Goal: Task Accomplishment & Management: Manage account settings

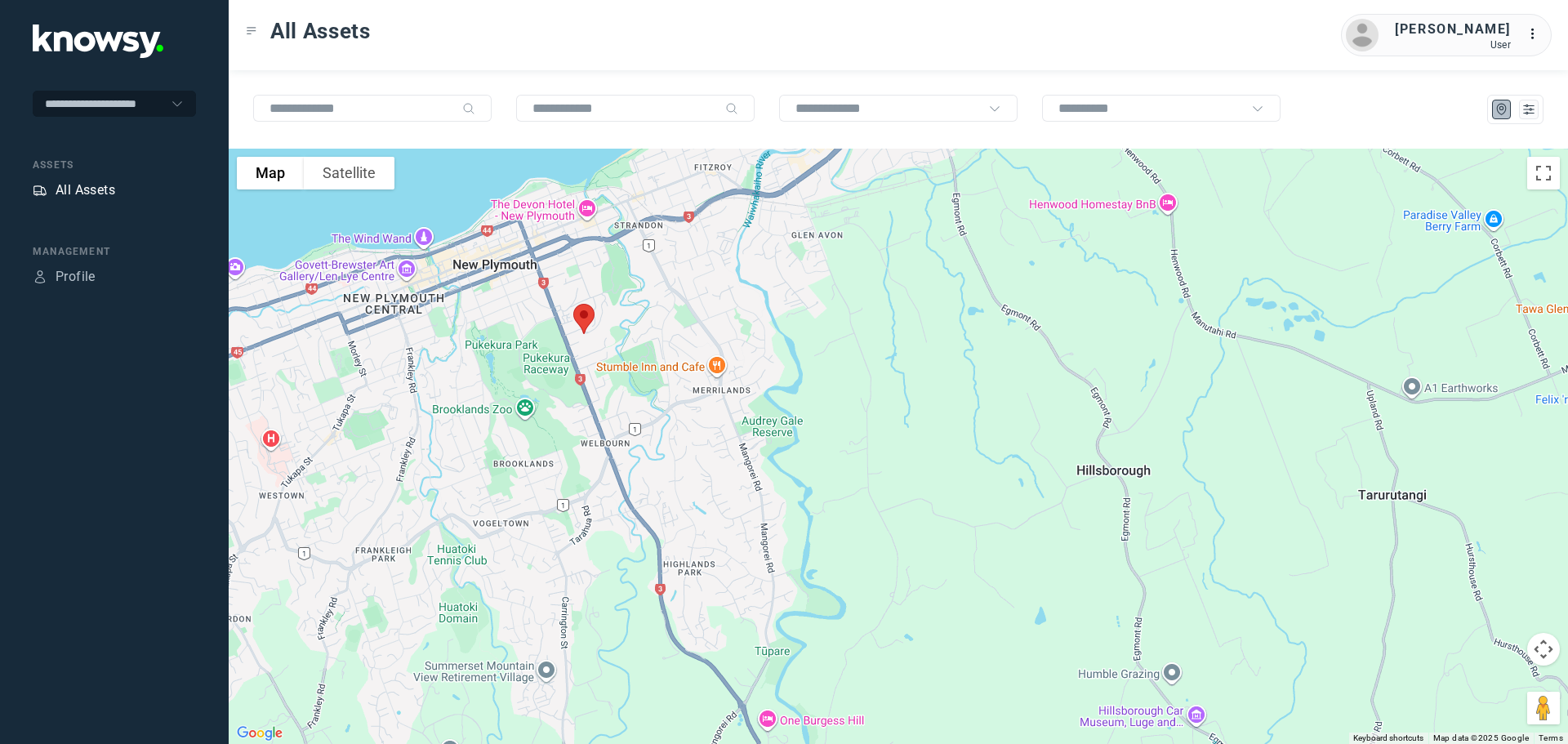
click at [92, 190] on div "All Assets" at bounding box center [85, 190] width 59 height 20
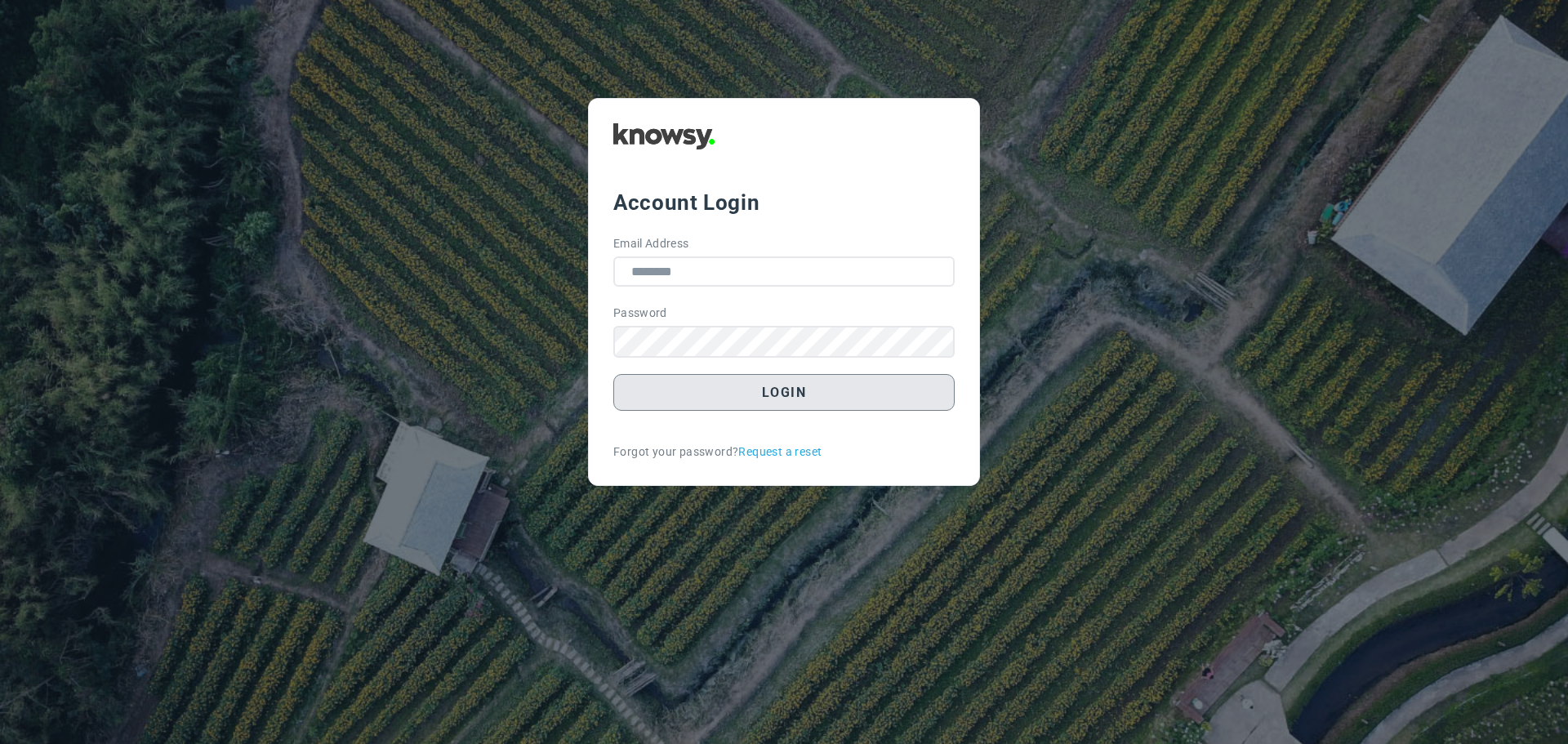
type input "**********"
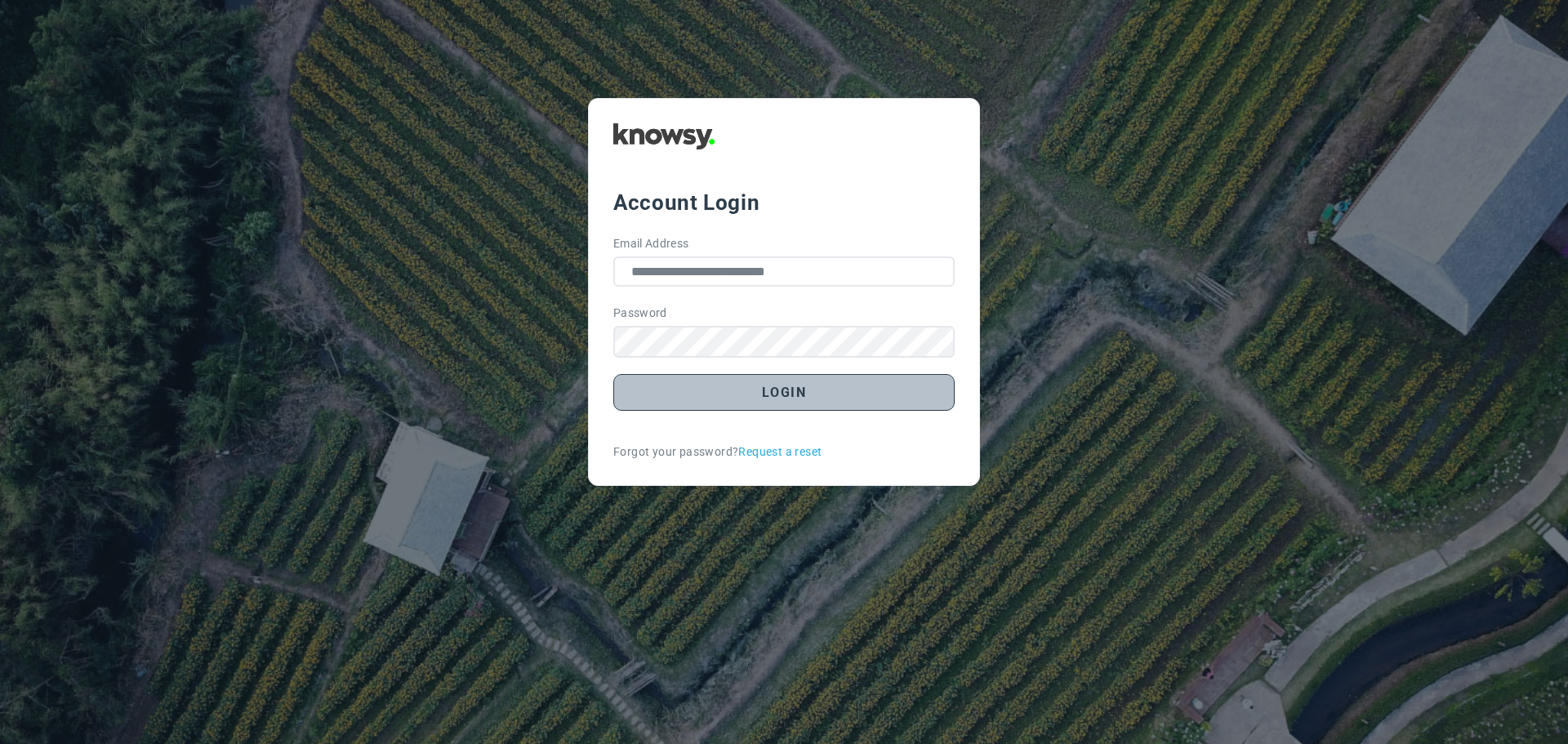
click at [779, 389] on button "Login" at bounding box center [784, 392] width 342 height 36
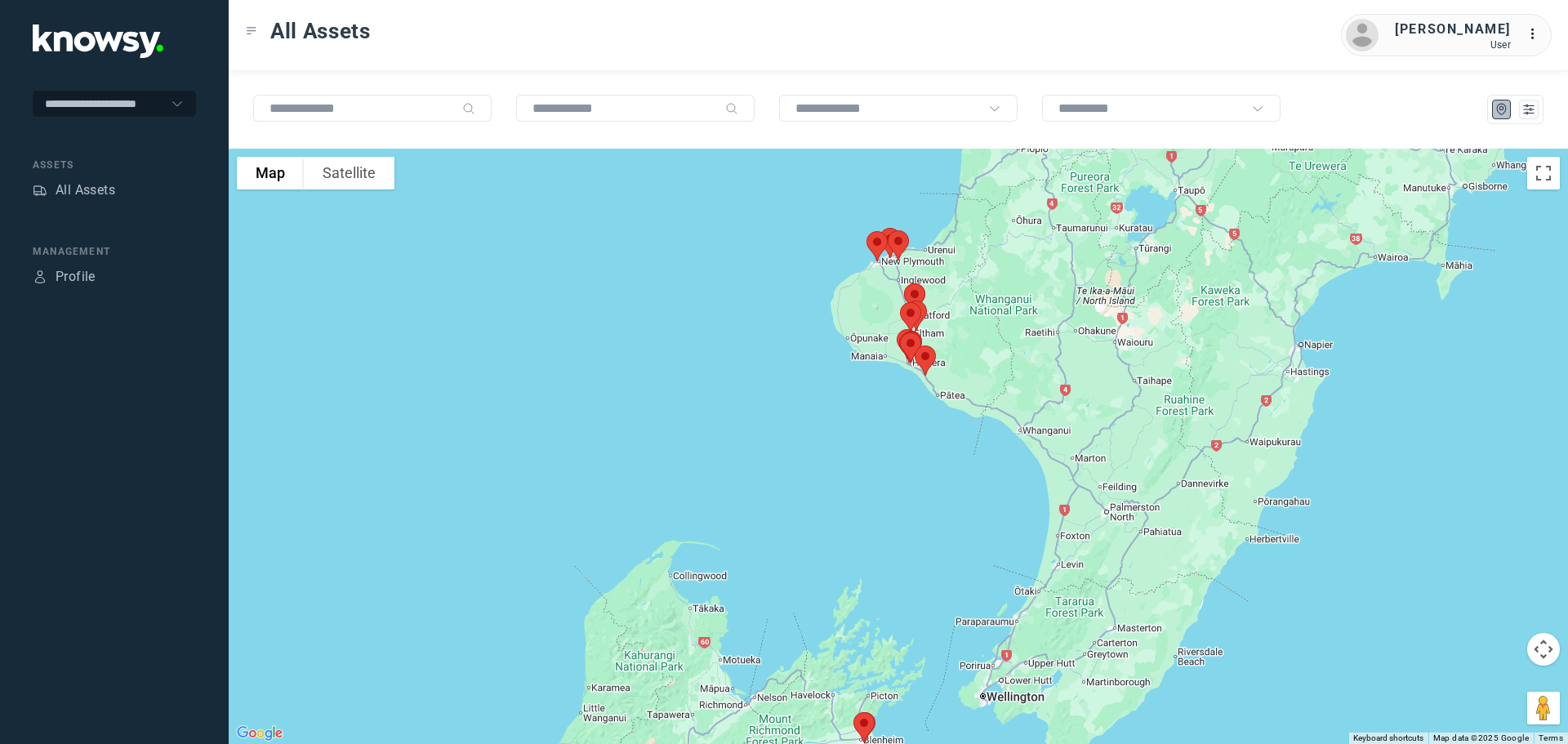
drag, startPoint x: 945, startPoint y: 275, endPoint x: 892, endPoint y: 421, distance: 155.3
click at [892, 421] on div at bounding box center [898, 446] width 1339 height 596
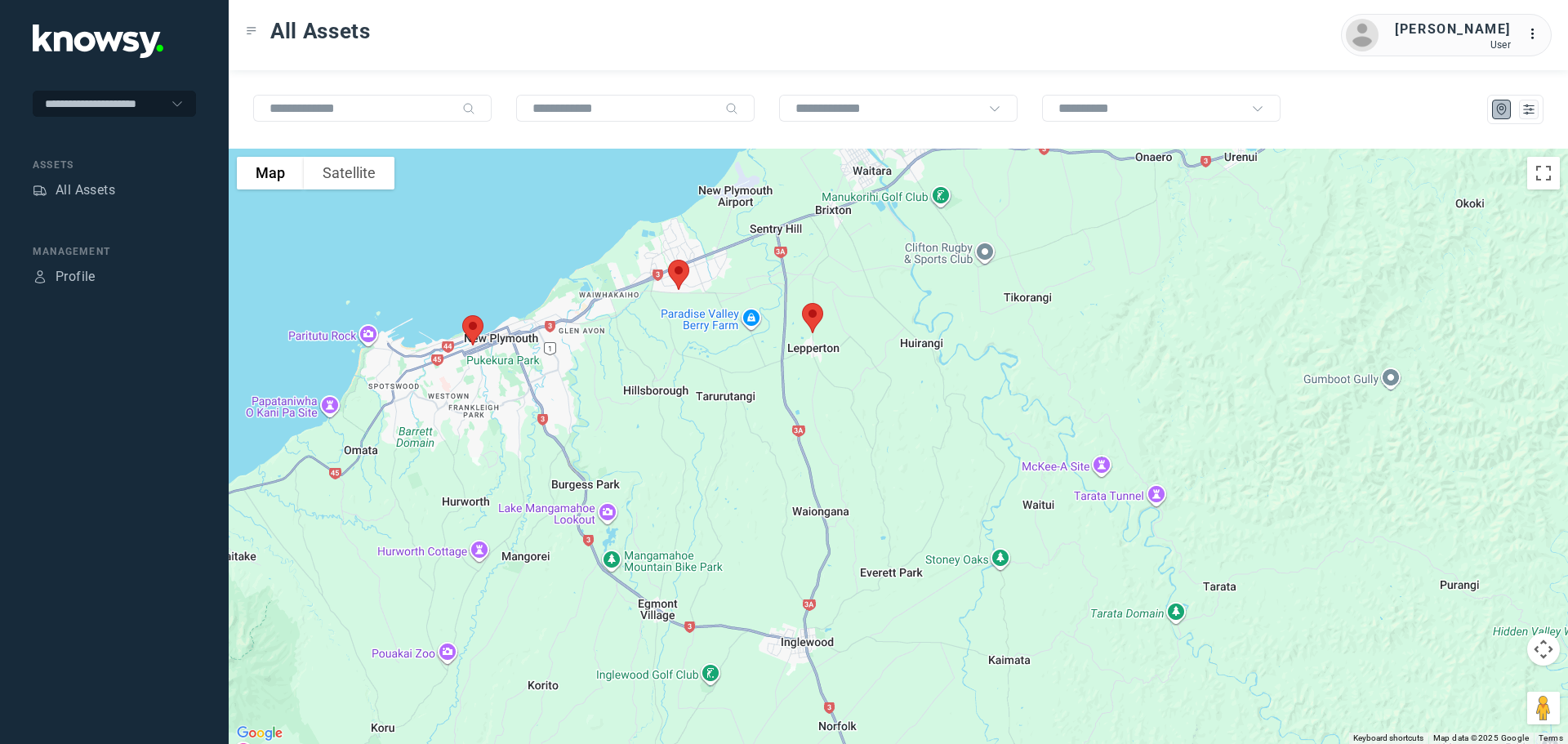
drag, startPoint x: 677, startPoint y: 290, endPoint x: 746, endPoint y: 439, distance: 164.2
click at [745, 438] on div at bounding box center [898, 446] width 1339 height 596
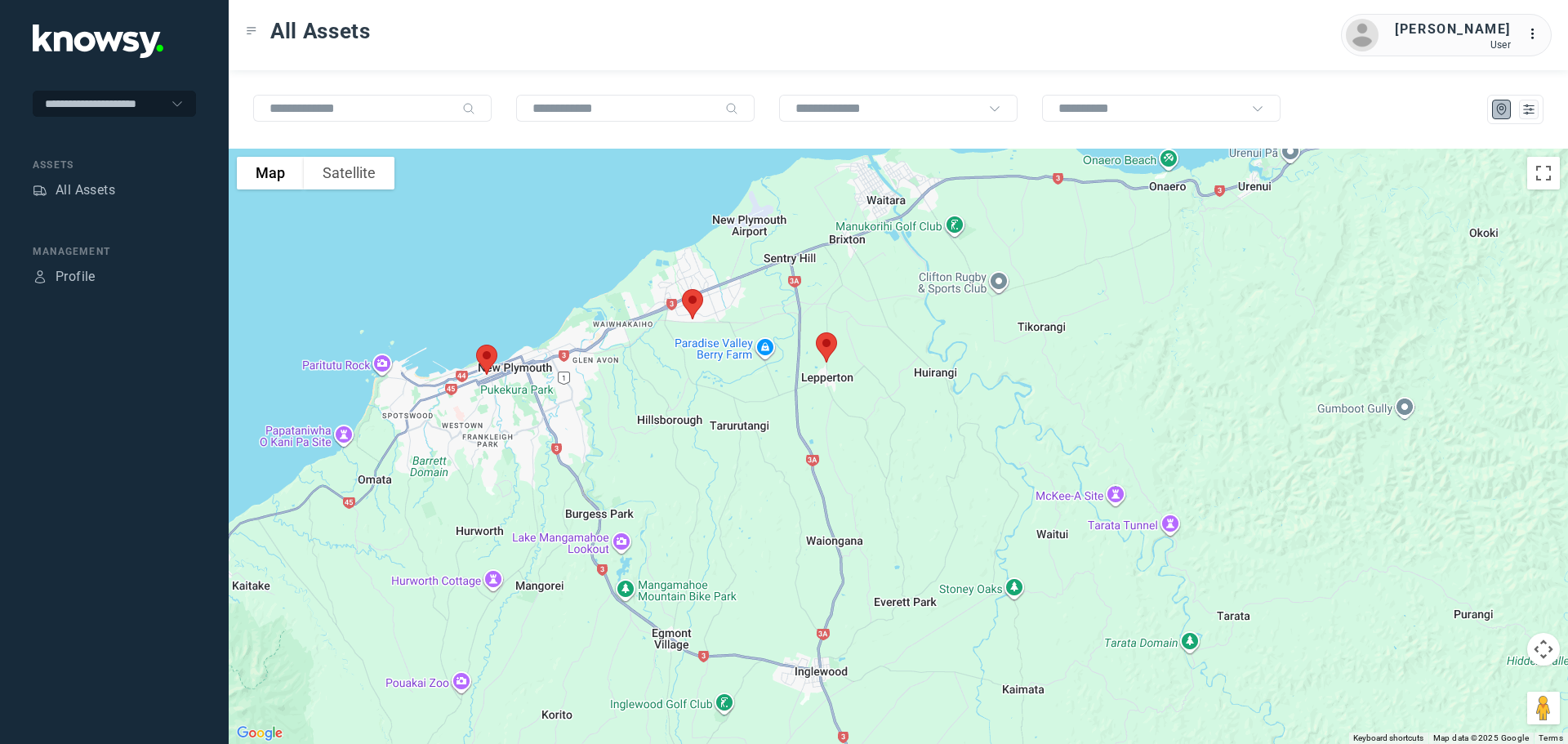
click at [823, 346] on img at bounding box center [826, 347] width 35 height 44
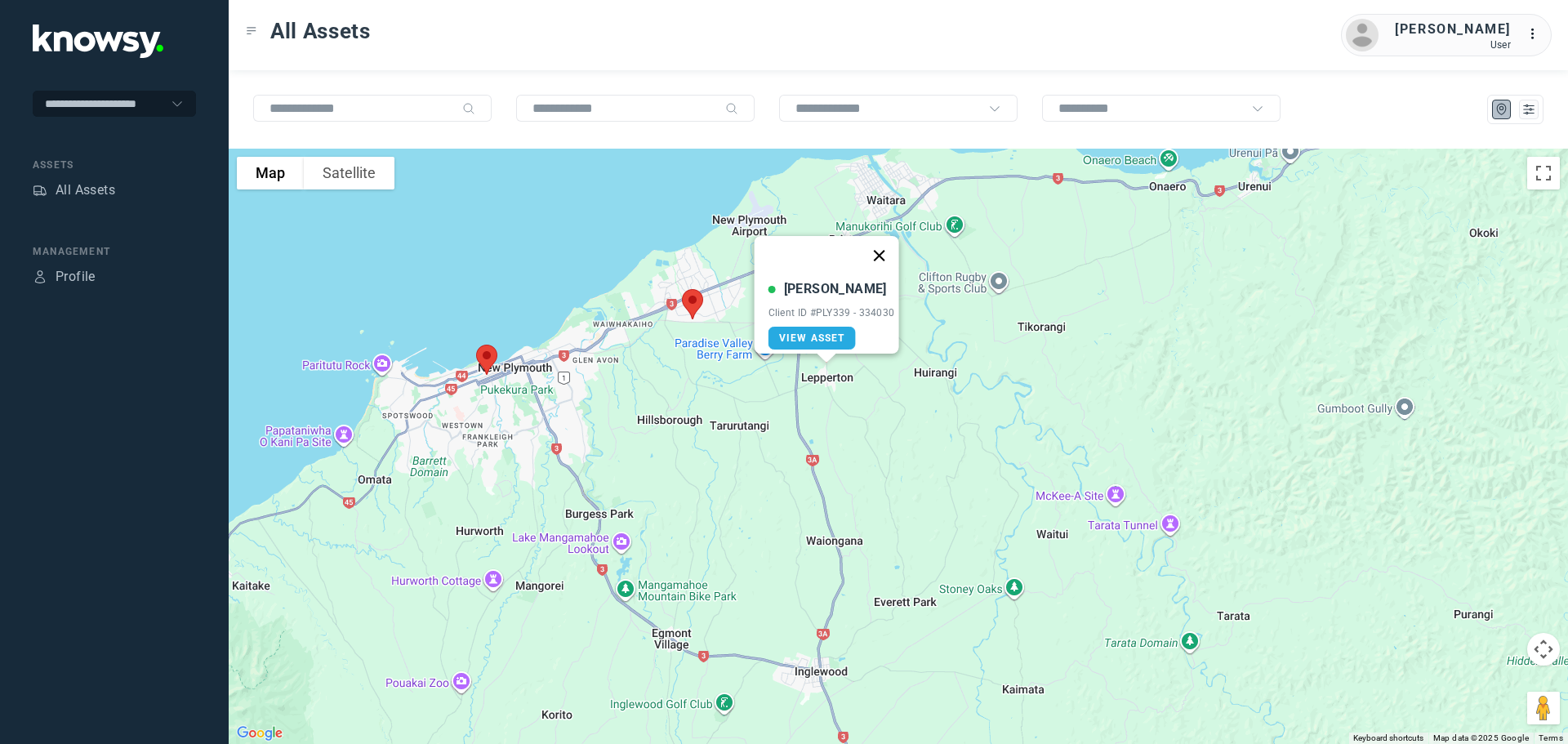
click at [886, 245] on button "Close" at bounding box center [879, 256] width 39 height 39
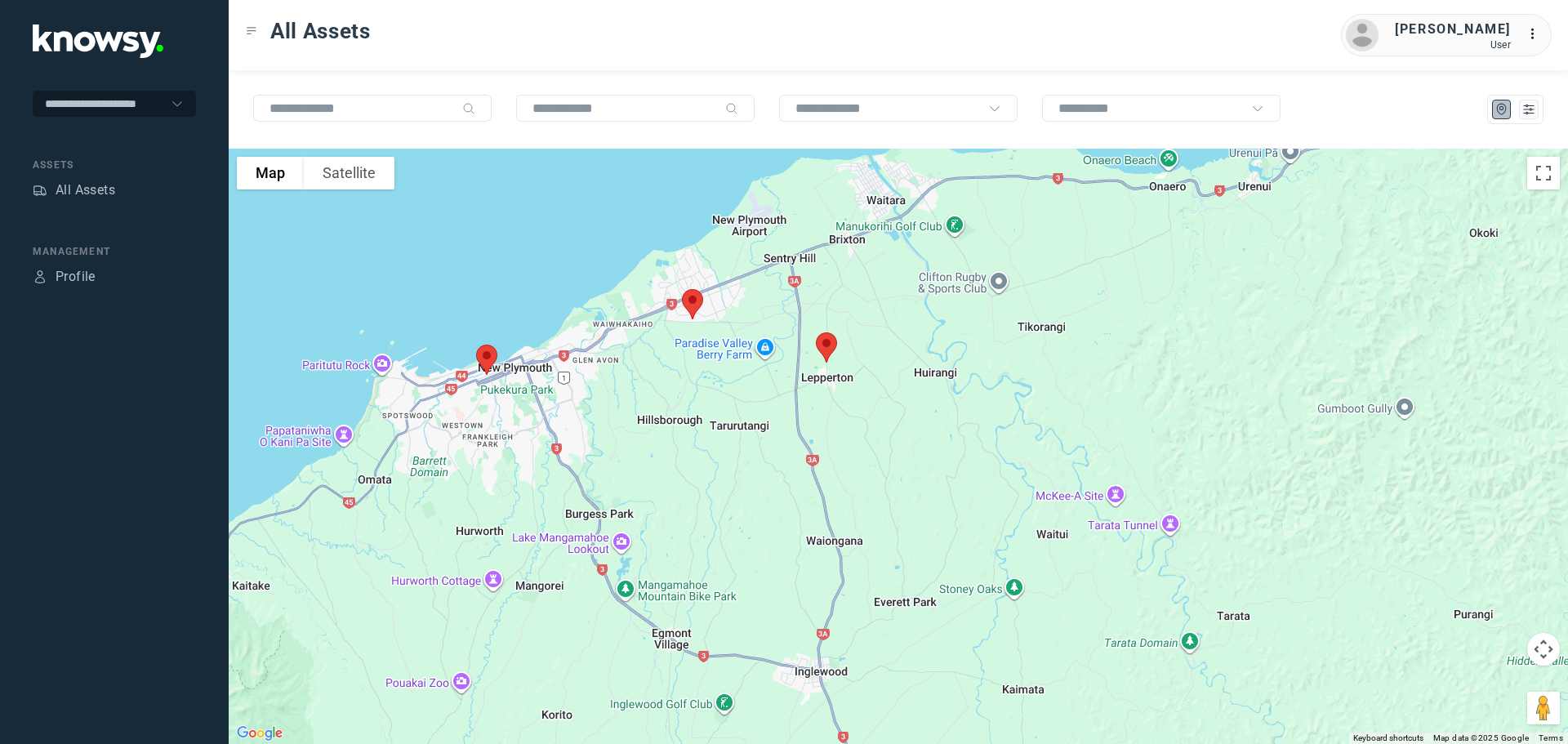
click at [696, 302] on img at bounding box center [692, 304] width 35 height 44
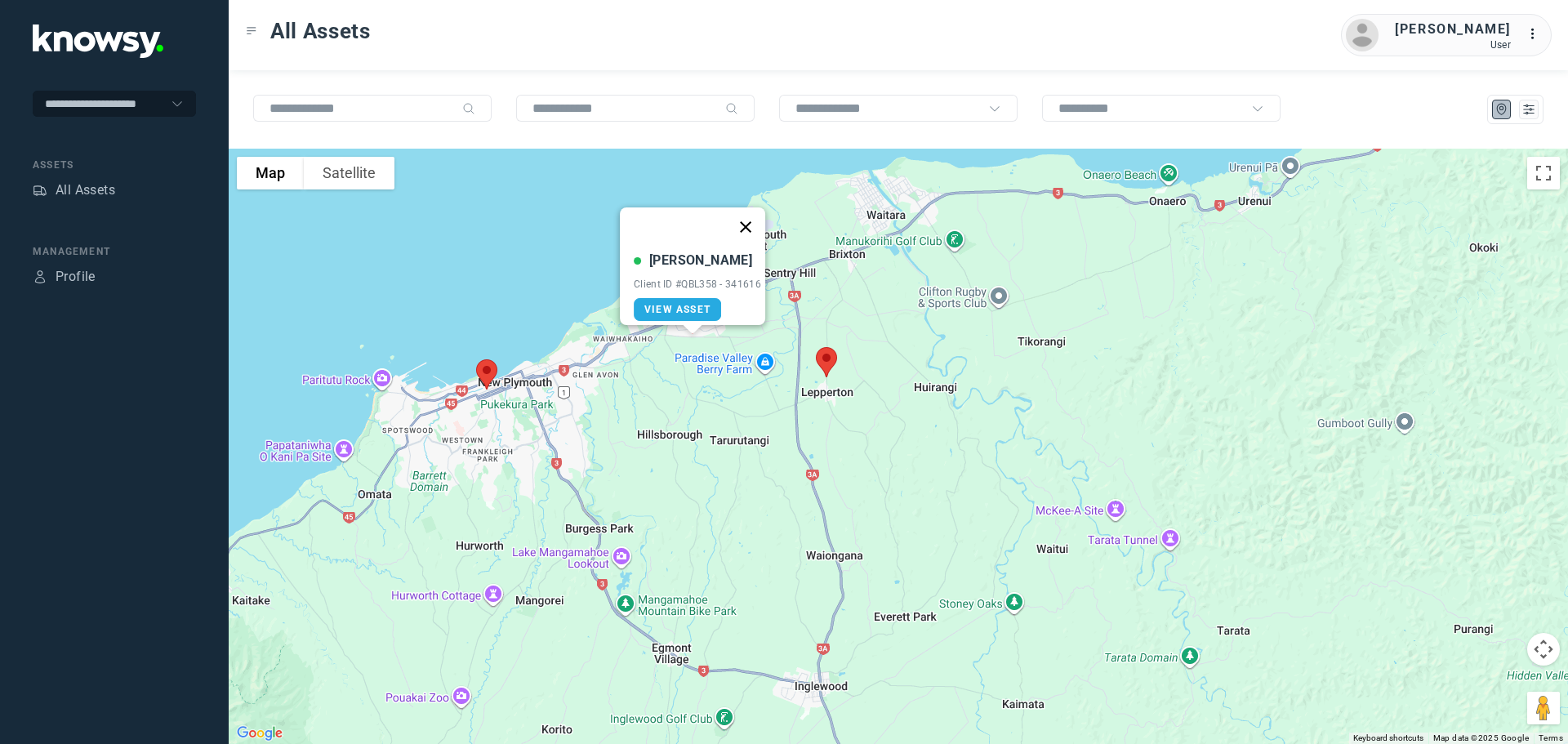
click at [753, 212] on button "Close" at bounding box center [745, 227] width 39 height 39
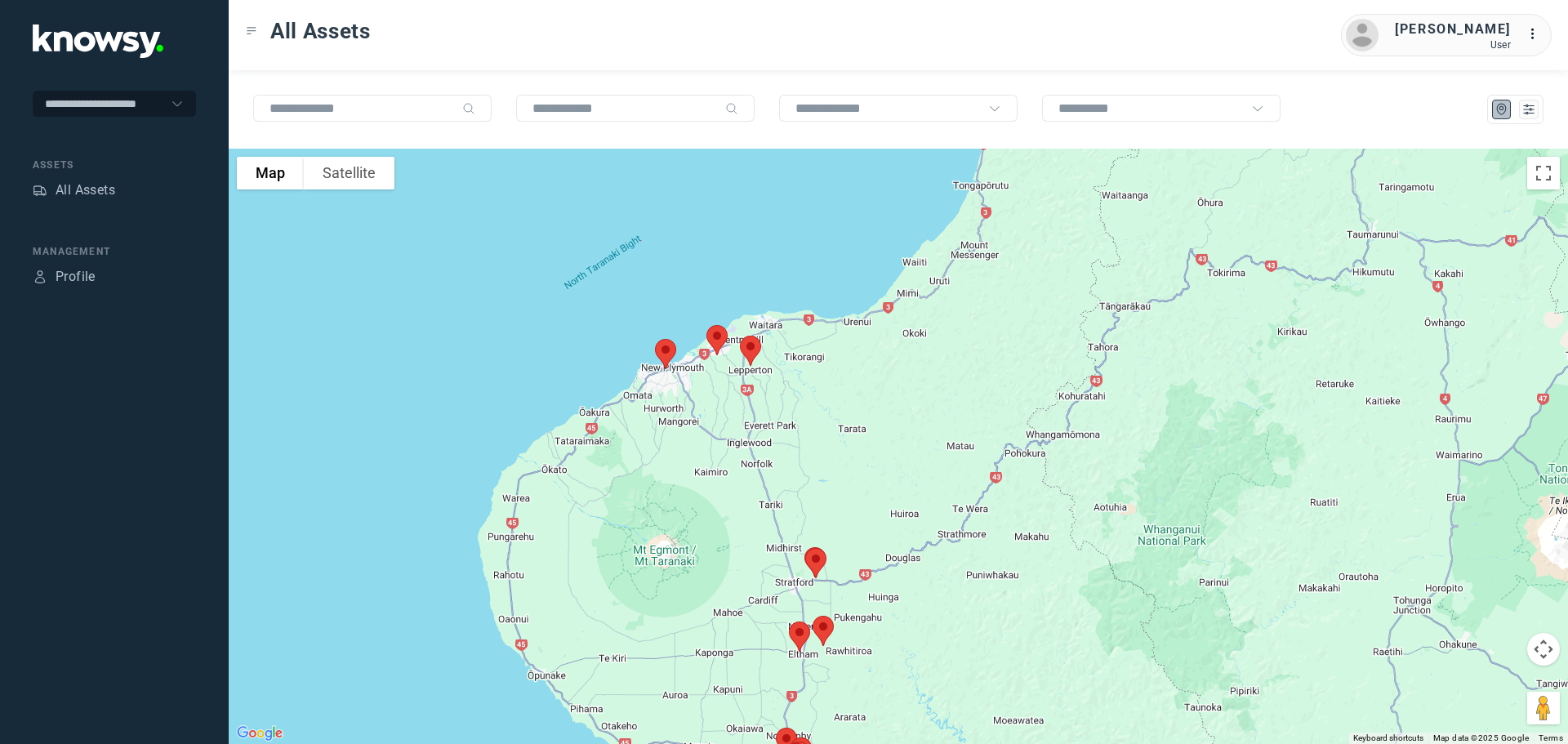
drag, startPoint x: 848, startPoint y: 445, endPoint x: 800, endPoint y: 303, distance: 149.9
click at [803, 305] on div "To navigate, press the arrow keys." at bounding box center [898, 446] width 1339 height 596
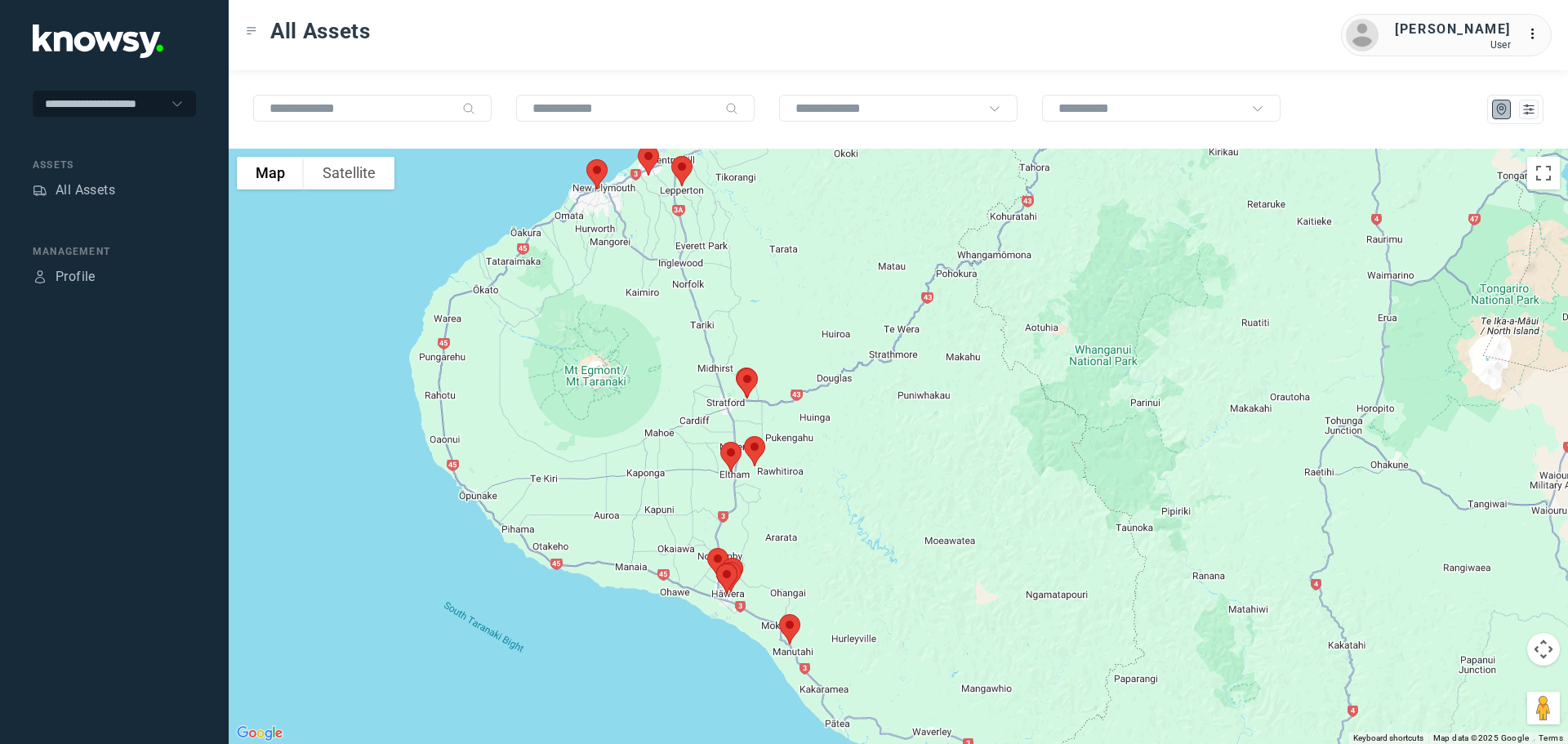
click at [749, 384] on img at bounding box center [747, 384] width 35 height 44
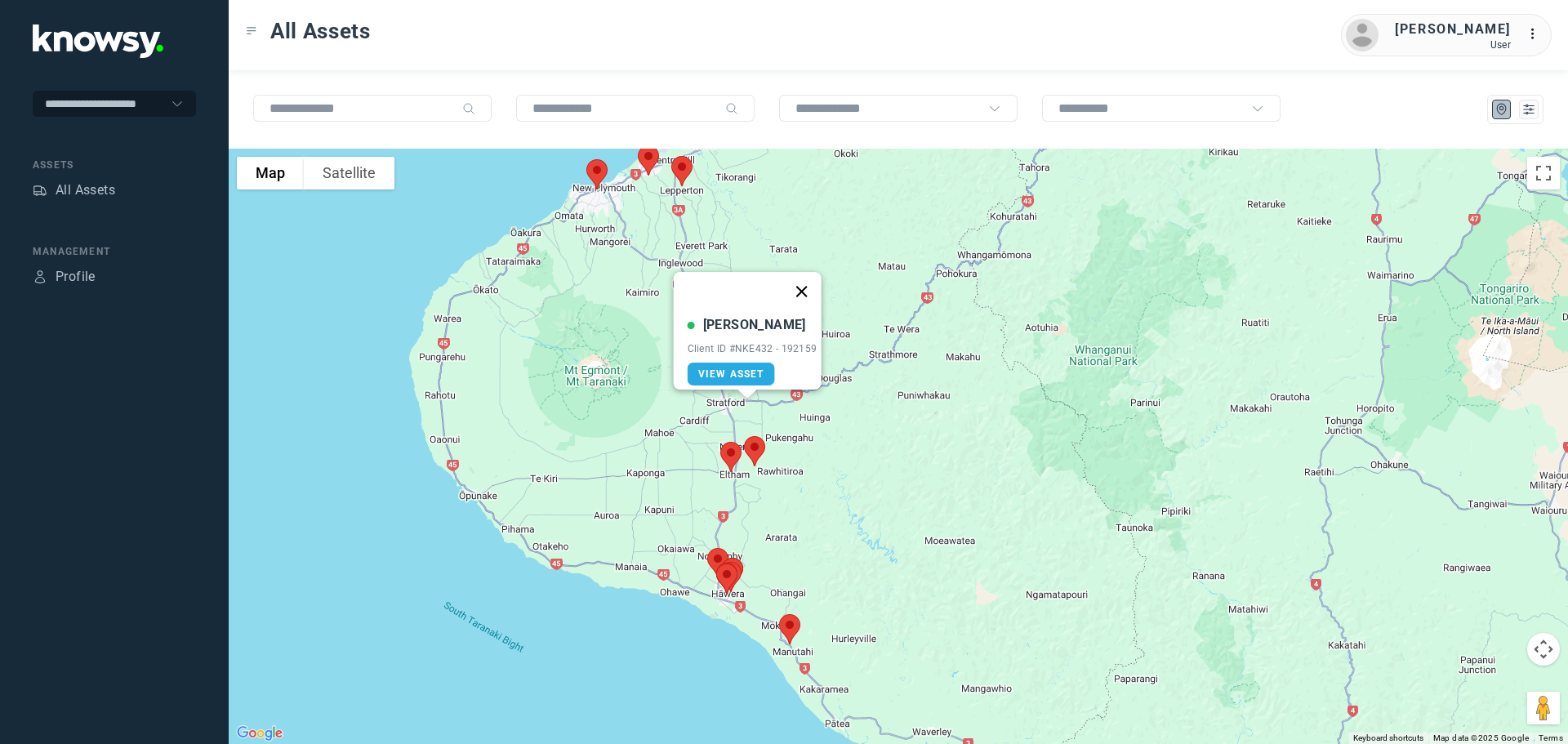
click at [809, 281] on button "Close" at bounding box center [801, 291] width 39 height 39
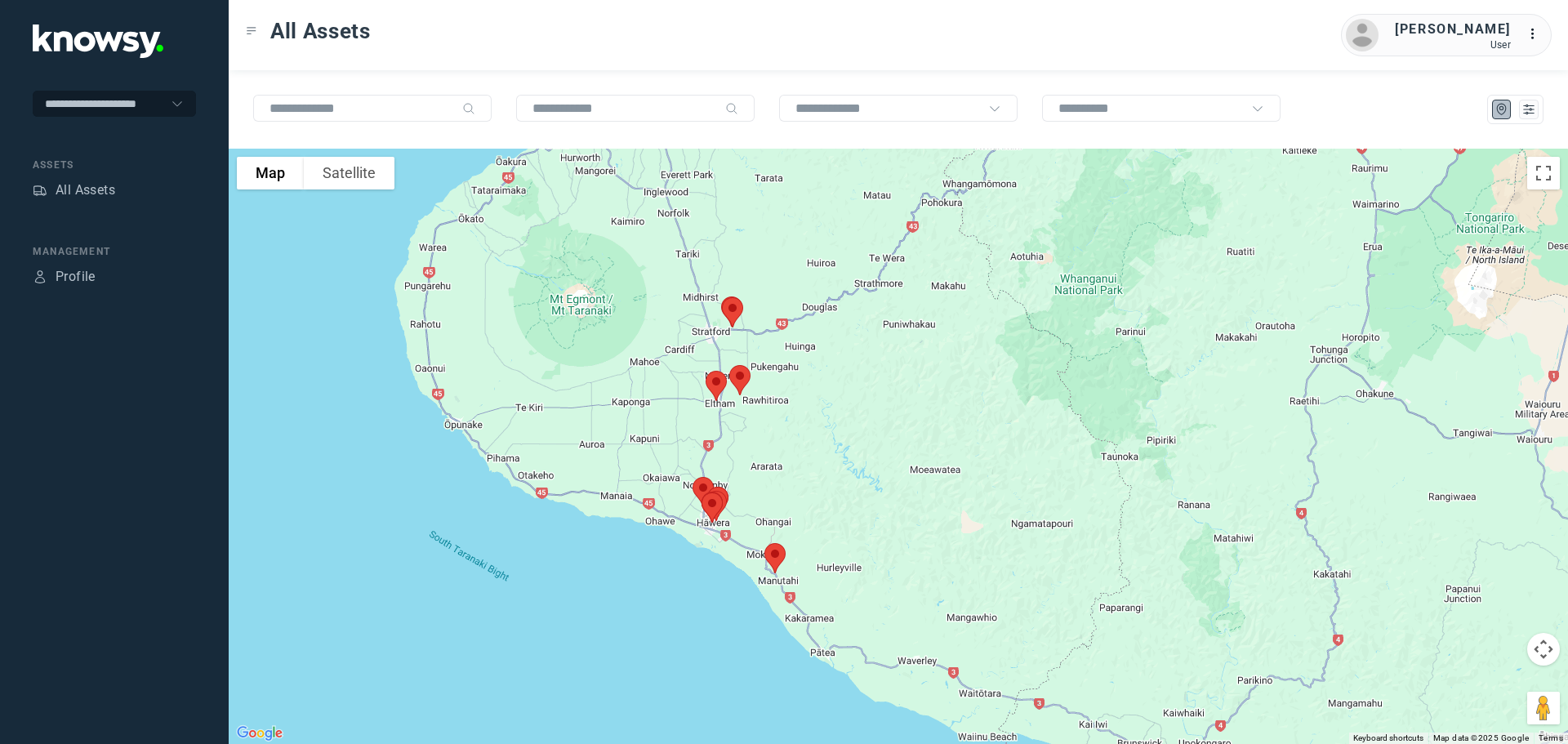
drag, startPoint x: 831, startPoint y: 424, endPoint x: 831, endPoint y: 295, distance: 129.0
click at [831, 295] on div "To navigate, press the arrow keys." at bounding box center [898, 446] width 1339 height 596
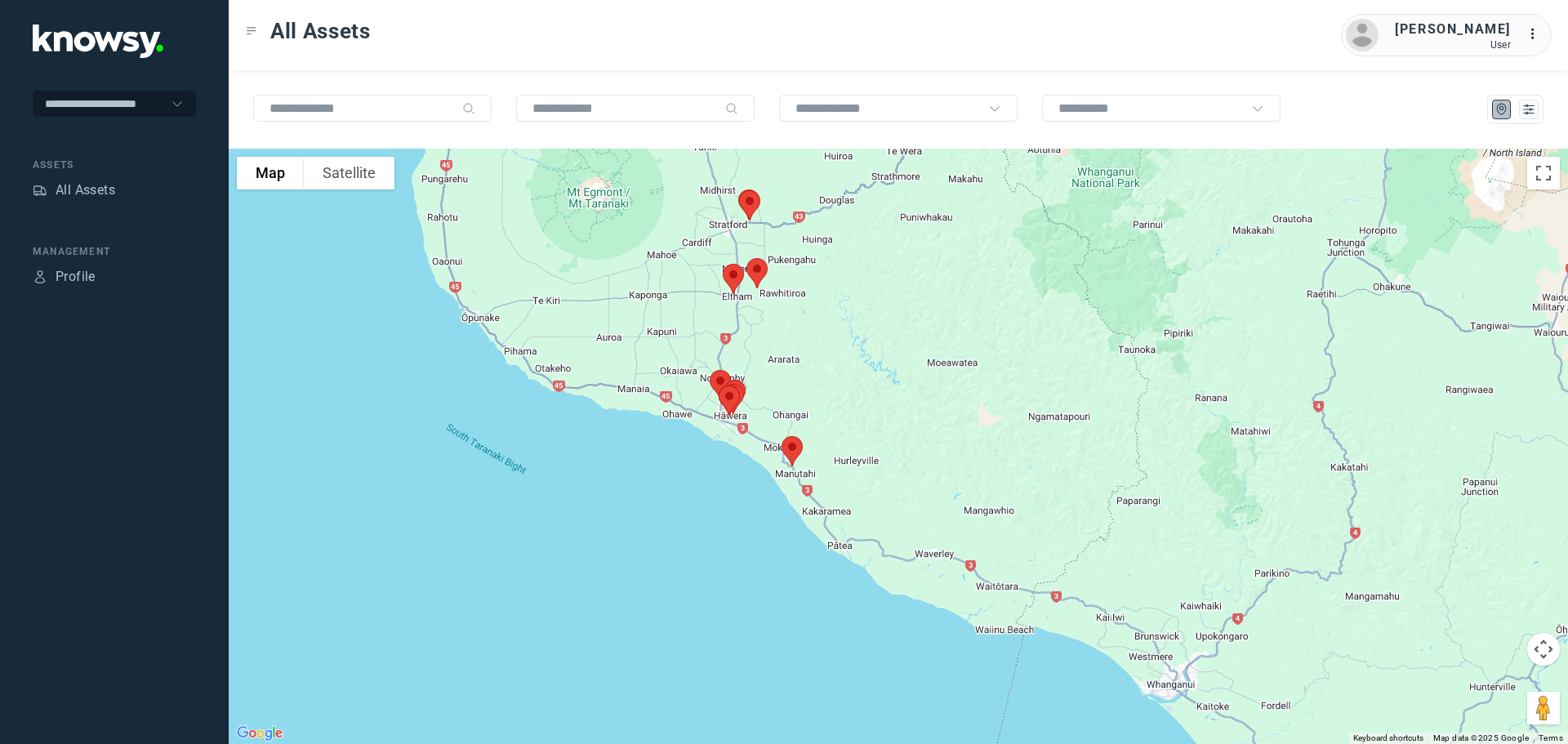
click at [732, 277] on img at bounding box center [733, 279] width 35 height 44
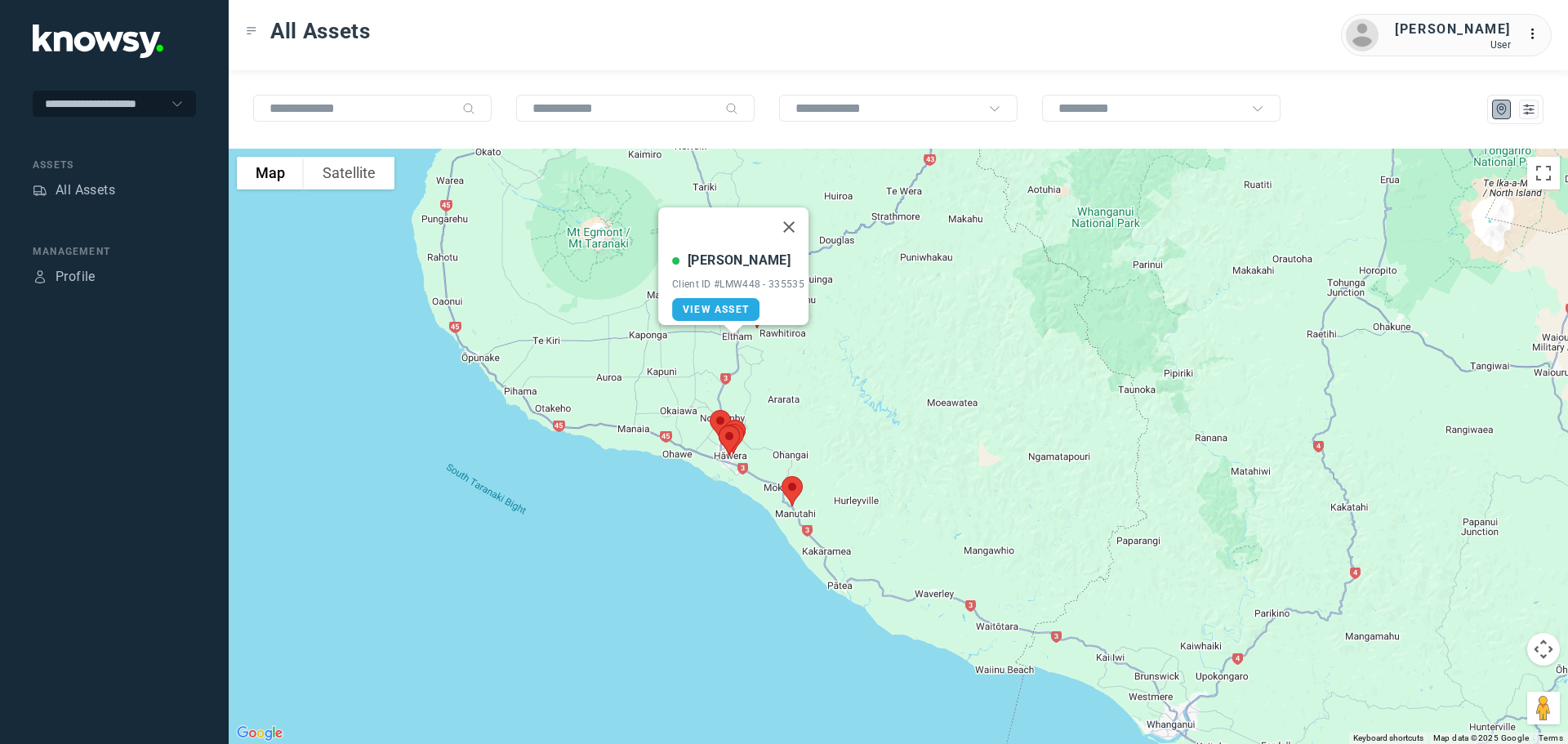
drag, startPoint x: 796, startPoint y: 218, endPoint x: 795, endPoint y: 231, distance: 13.0
click at [797, 218] on button "Close" at bounding box center [789, 227] width 39 height 39
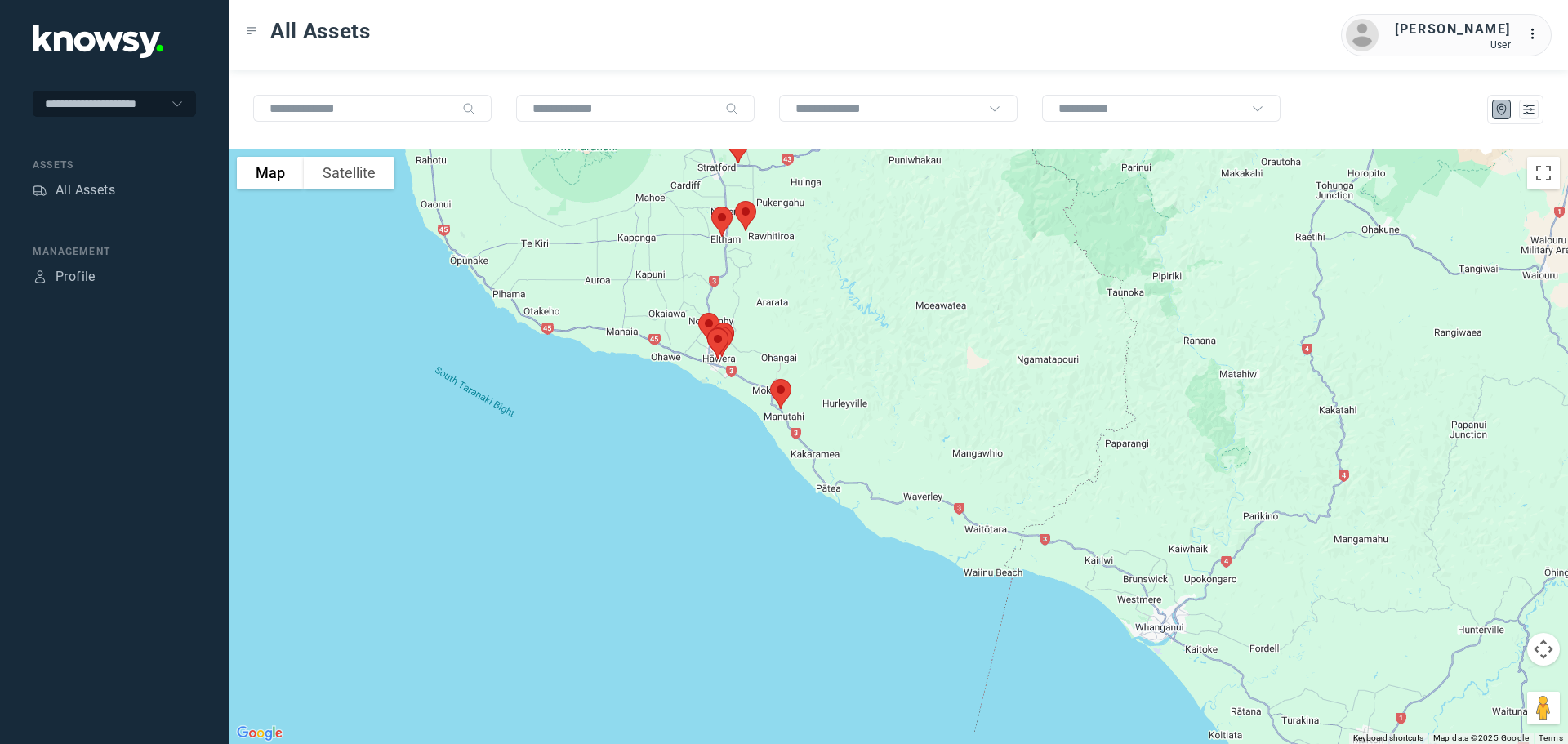
drag, startPoint x: 784, startPoint y: 302, endPoint x: 784, endPoint y: 264, distance: 38.0
click at [784, 264] on div at bounding box center [898, 446] width 1339 height 596
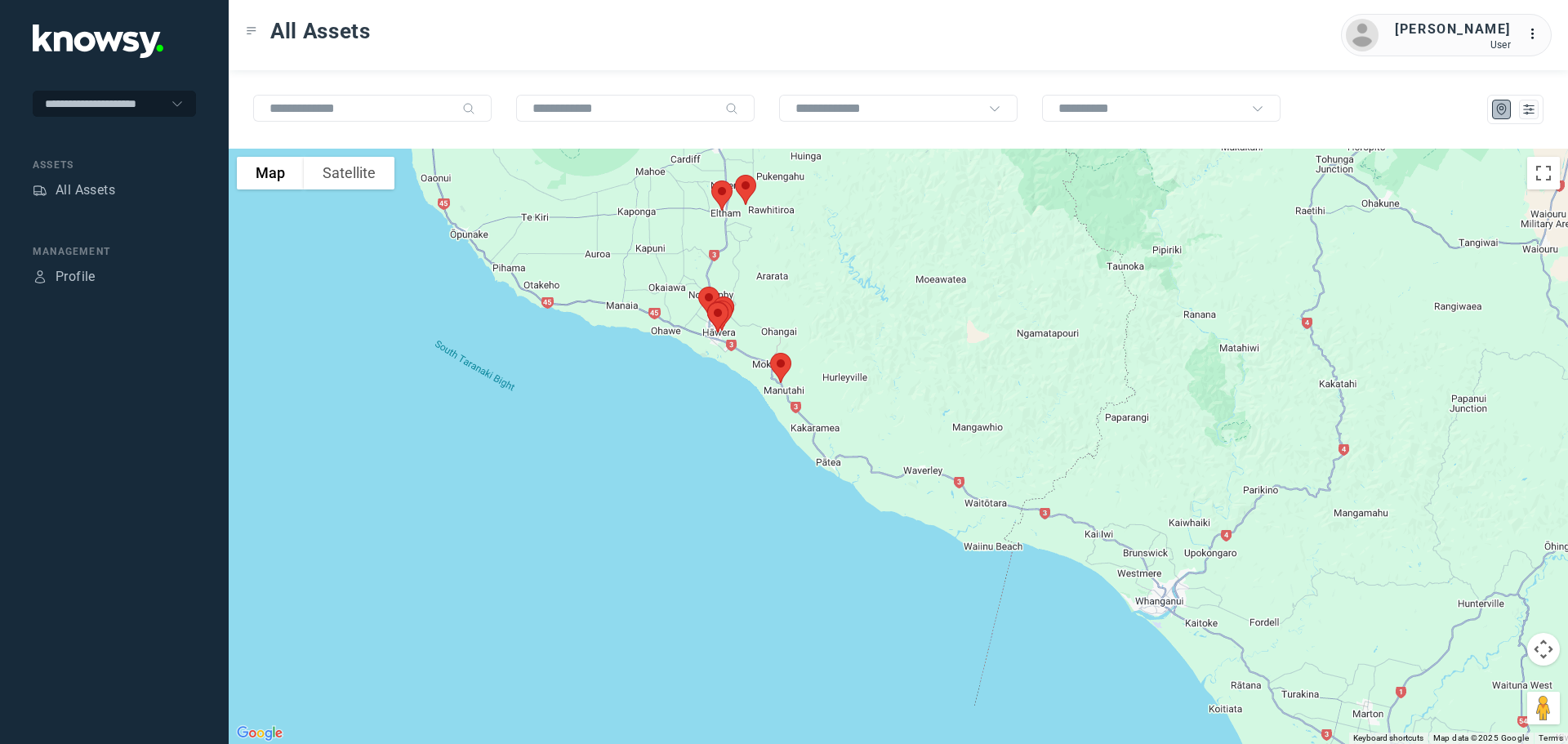
click at [784, 367] on img at bounding box center [780, 368] width 35 height 44
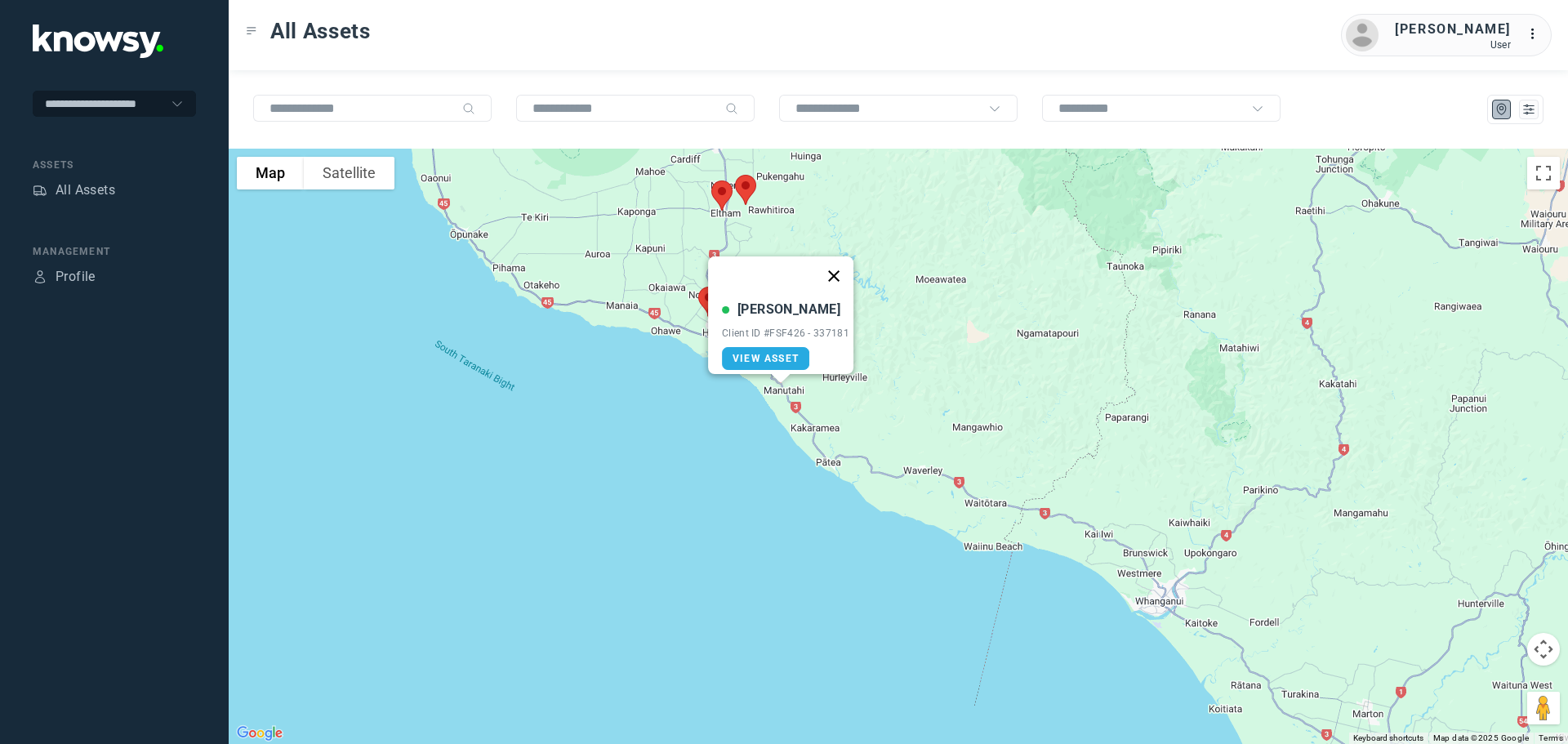
click at [840, 265] on button "Close" at bounding box center [833, 276] width 39 height 39
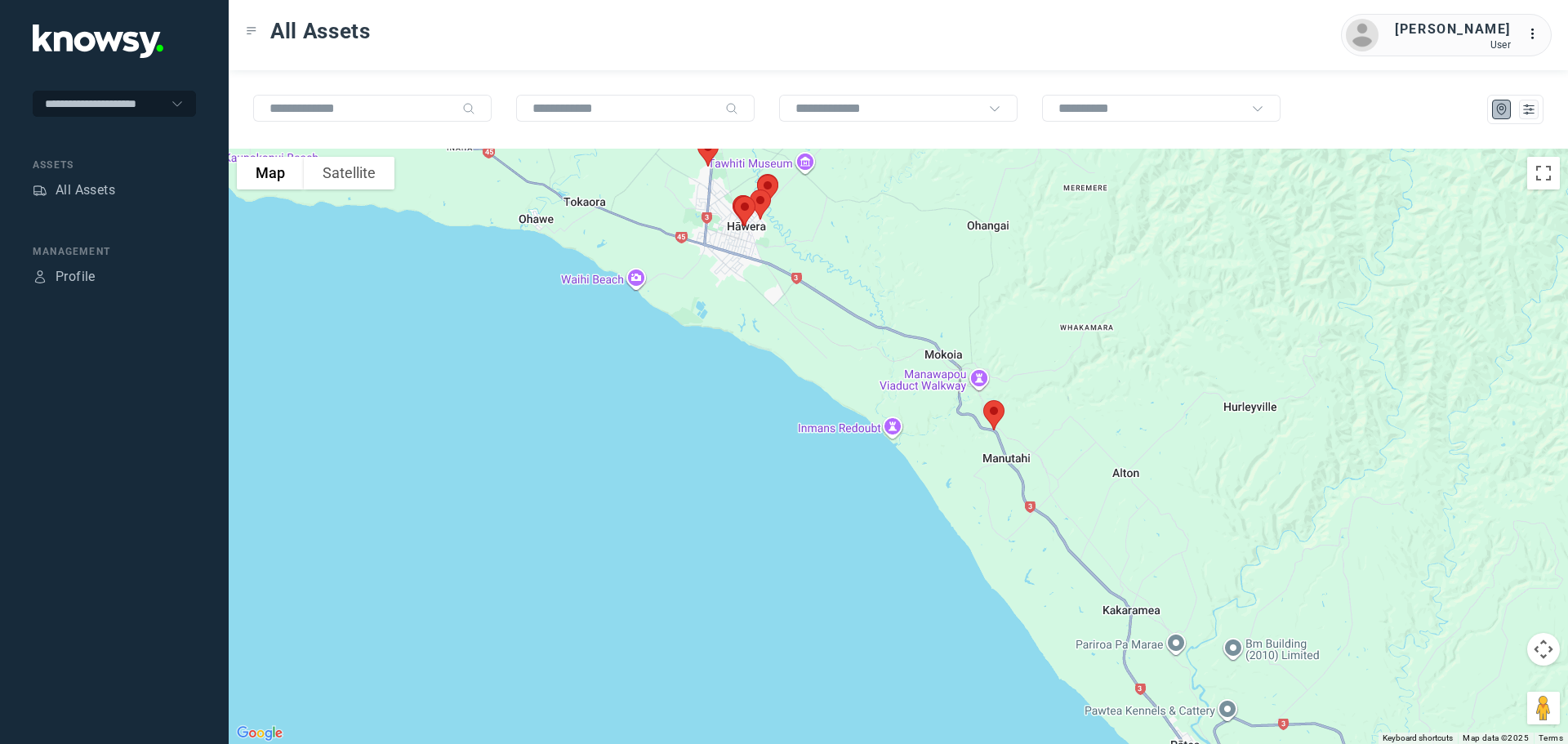
drag, startPoint x: 760, startPoint y: 325, endPoint x: 765, endPoint y: 432, distance: 107.1
click at [765, 432] on div "To navigate, press the arrow keys." at bounding box center [898, 446] width 1339 height 596
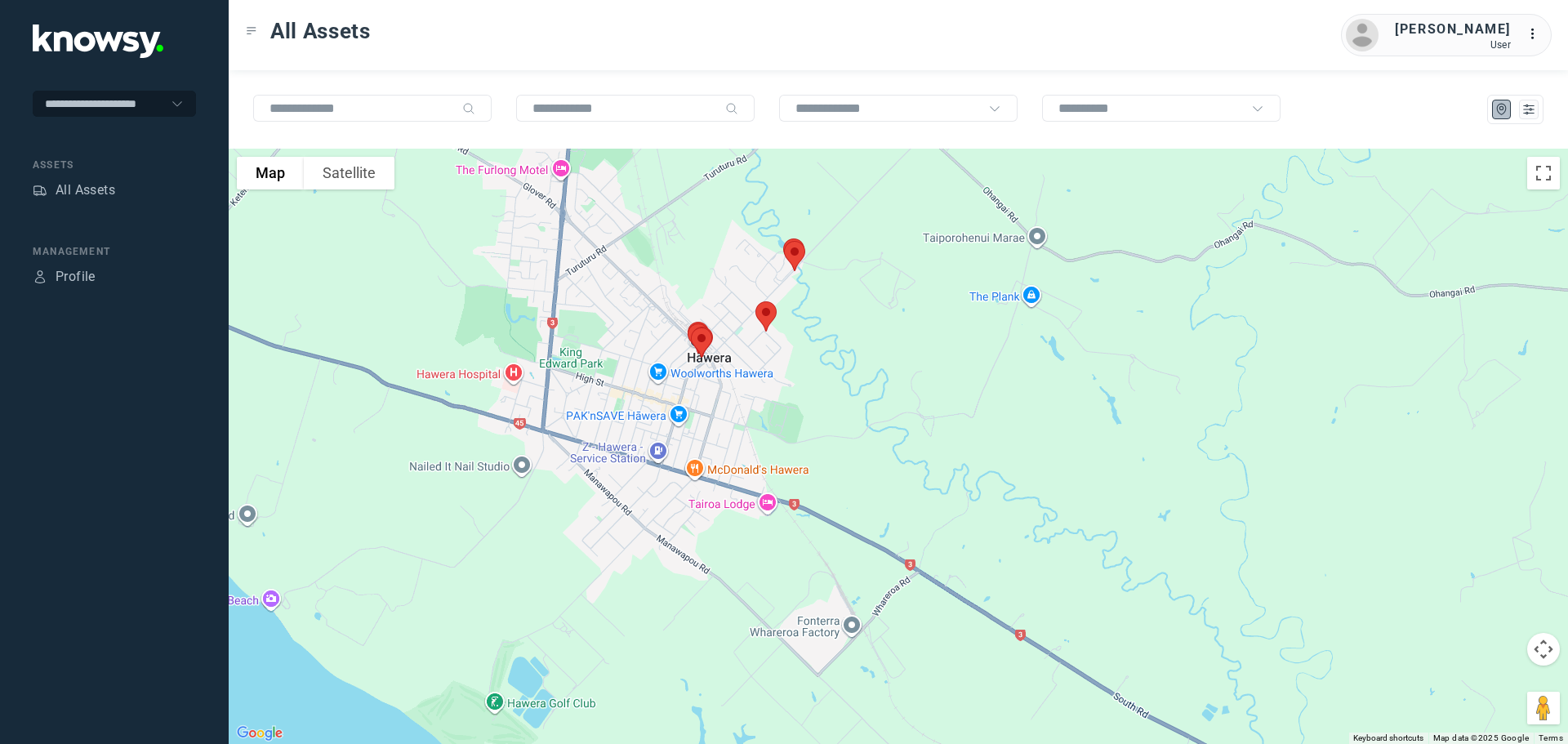
drag, startPoint x: 776, startPoint y: 418, endPoint x: 778, endPoint y: 558, distance: 140.0
click at [778, 553] on div at bounding box center [898, 446] width 1339 height 596
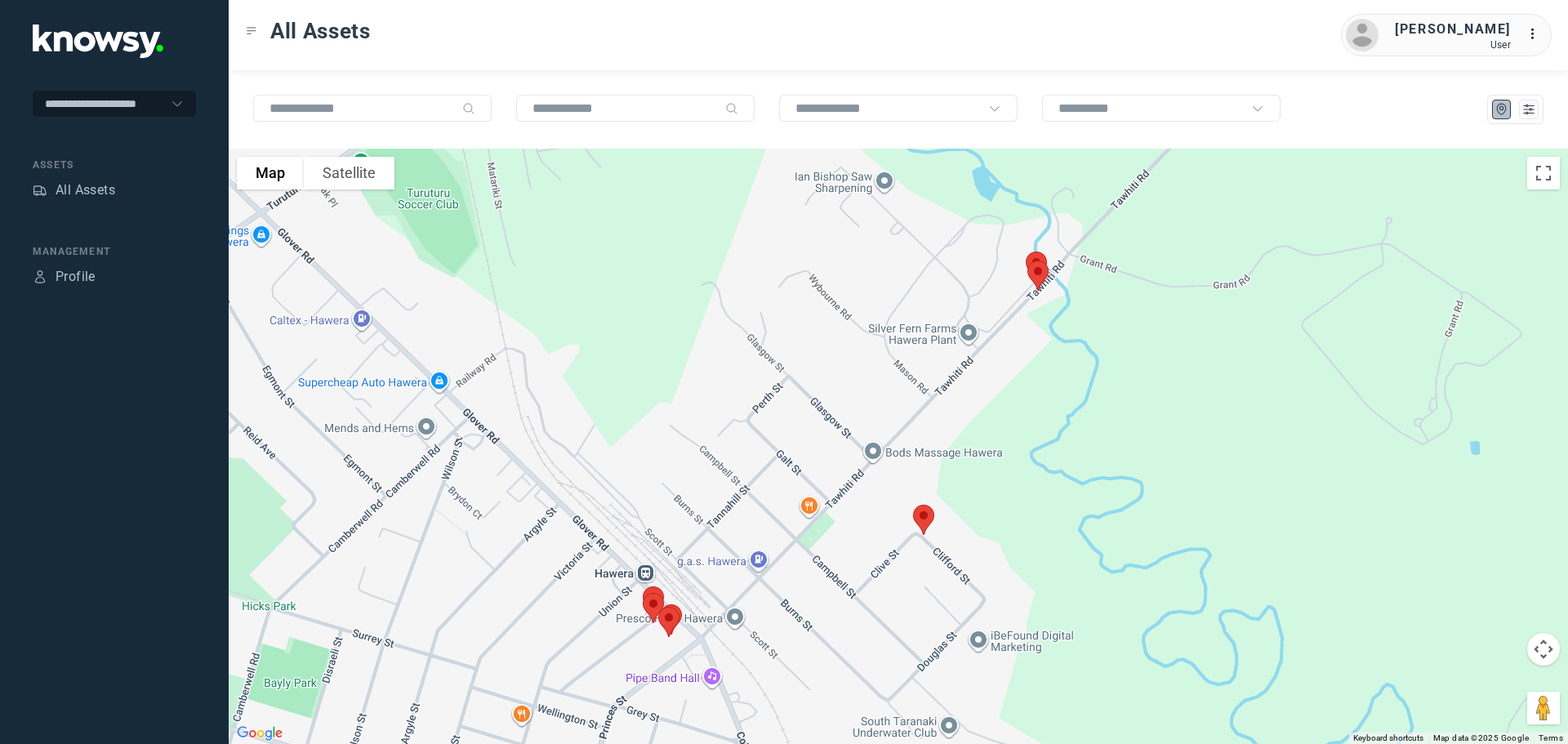
drag, startPoint x: 710, startPoint y: 476, endPoint x: 668, endPoint y: 317, distance: 164.5
click at [668, 317] on div at bounding box center [898, 446] width 1339 height 596
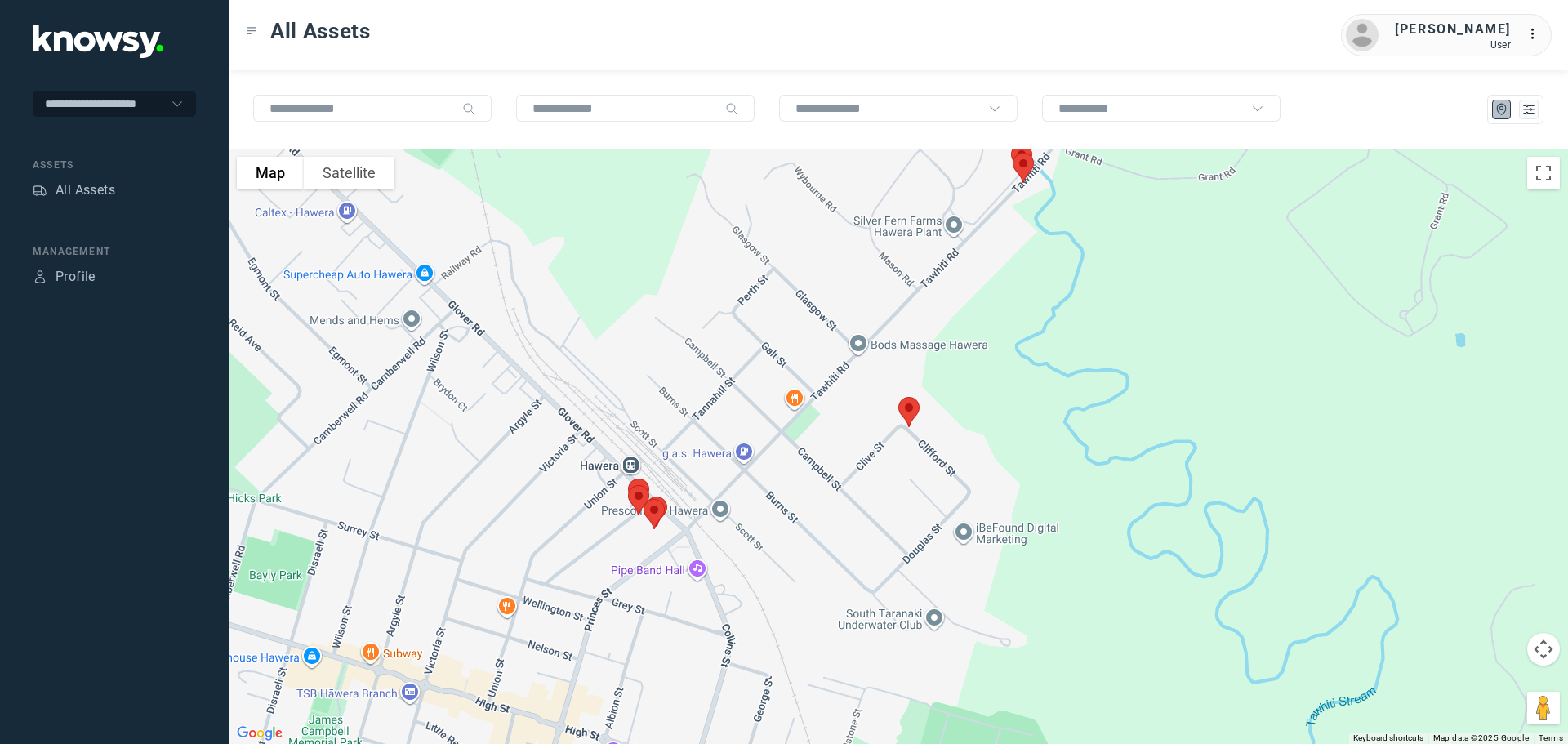
click at [907, 411] on img at bounding box center [909, 412] width 35 height 44
click at [969, 305] on button "Close" at bounding box center [962, 321] width 39 height 39
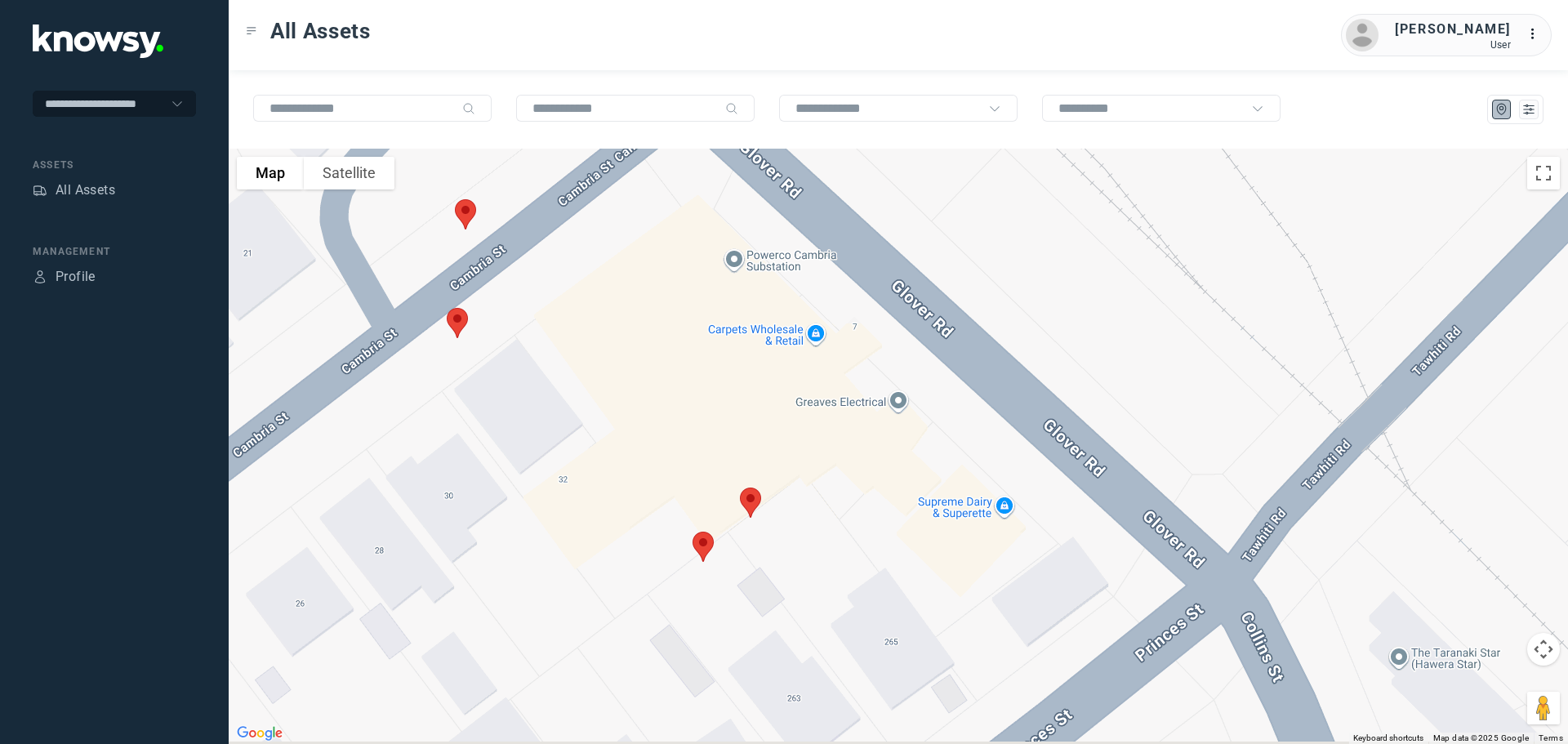
drag, startPoint x: 460, startPoint y: 414, endPoint x: 742, endPoint y: 324, distance: 296.0
click at [742, 324] on div at bounding box center [898, 446] width 1339 height 596
click at [469, 211] on img at bounding box center [468, 214] width 35 height 44
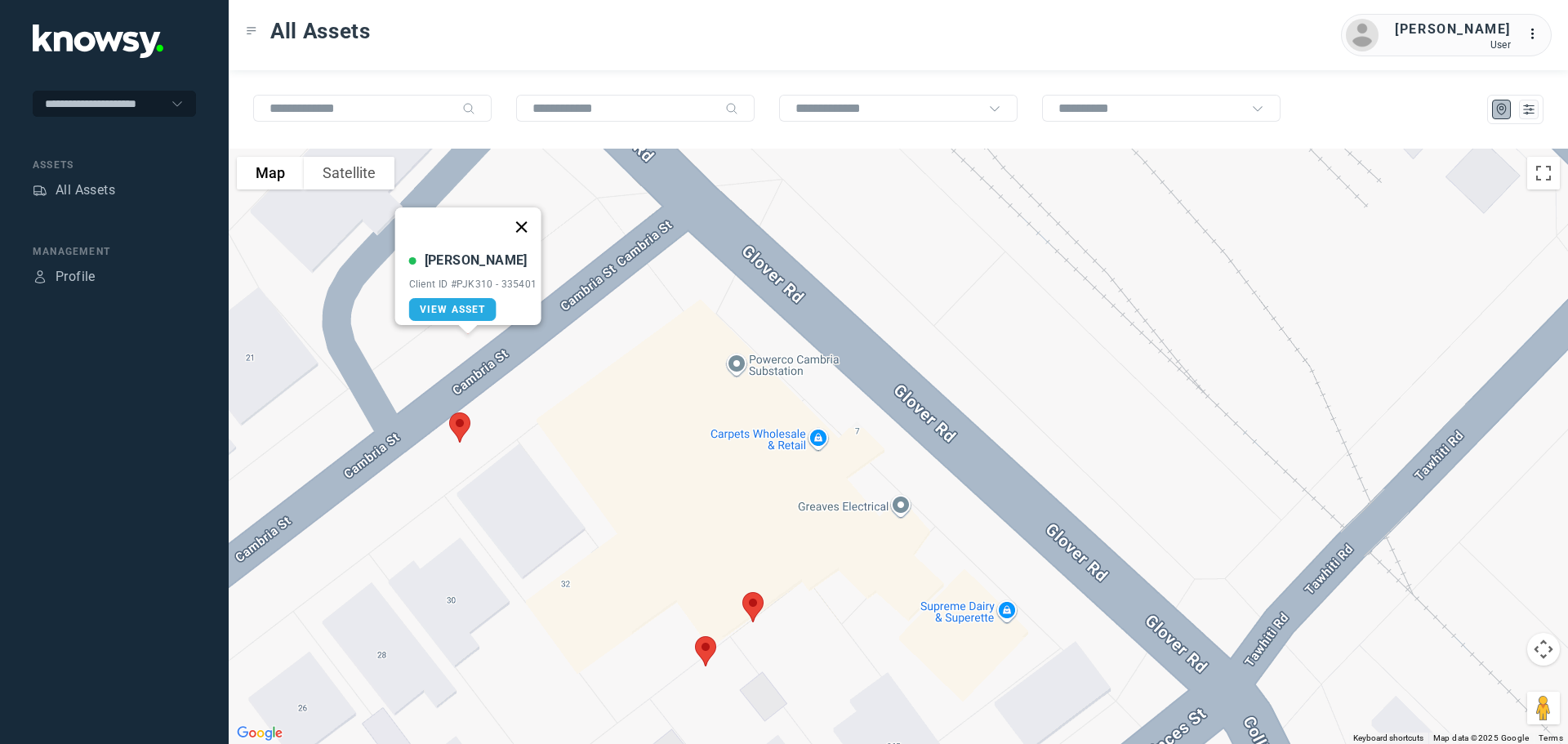
click at [523, 219] on button "Close" at bounding box center [521, 227] width 39 height 39
click at [462, 431] on img at bounding box center [460, 427] width 35 height 44
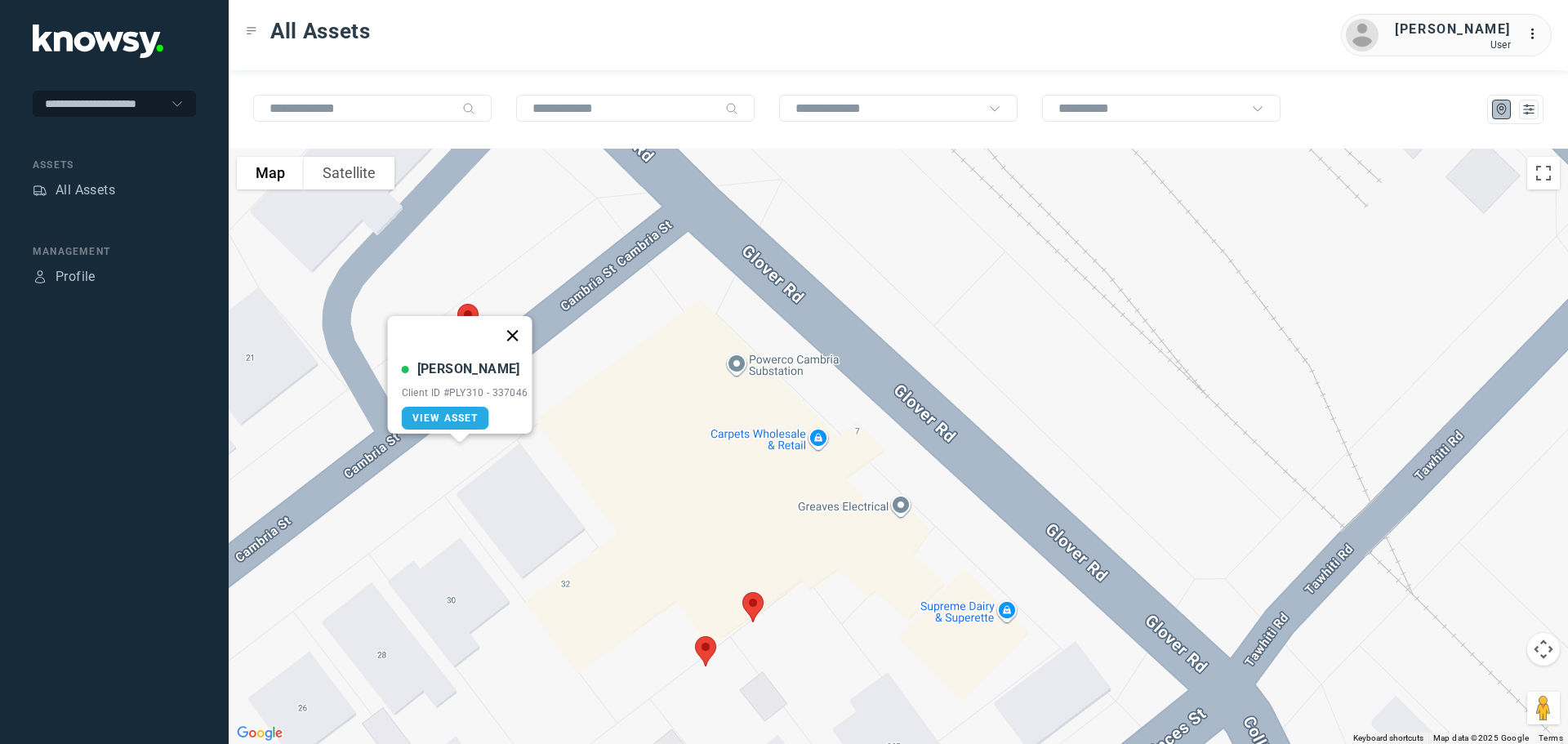
click at [516, 319] on button "Close" at bounding box center [512, 336] width 39 height 39
click at [754, 608] on img at bounding box center [752, 607] width 35 height 44
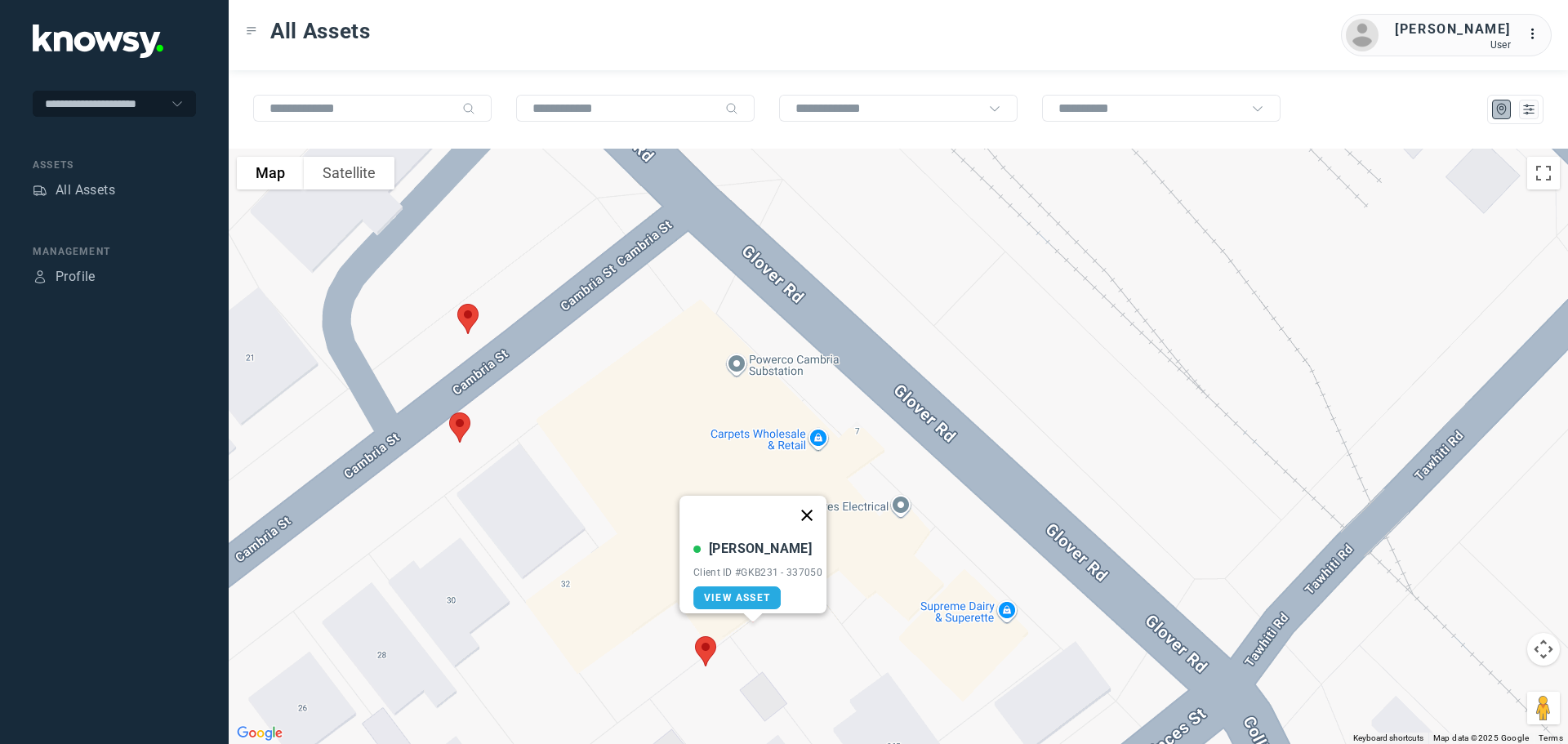
click at [803, 503] on button "Close" at bounding box center [807, 516] width 39 height 39
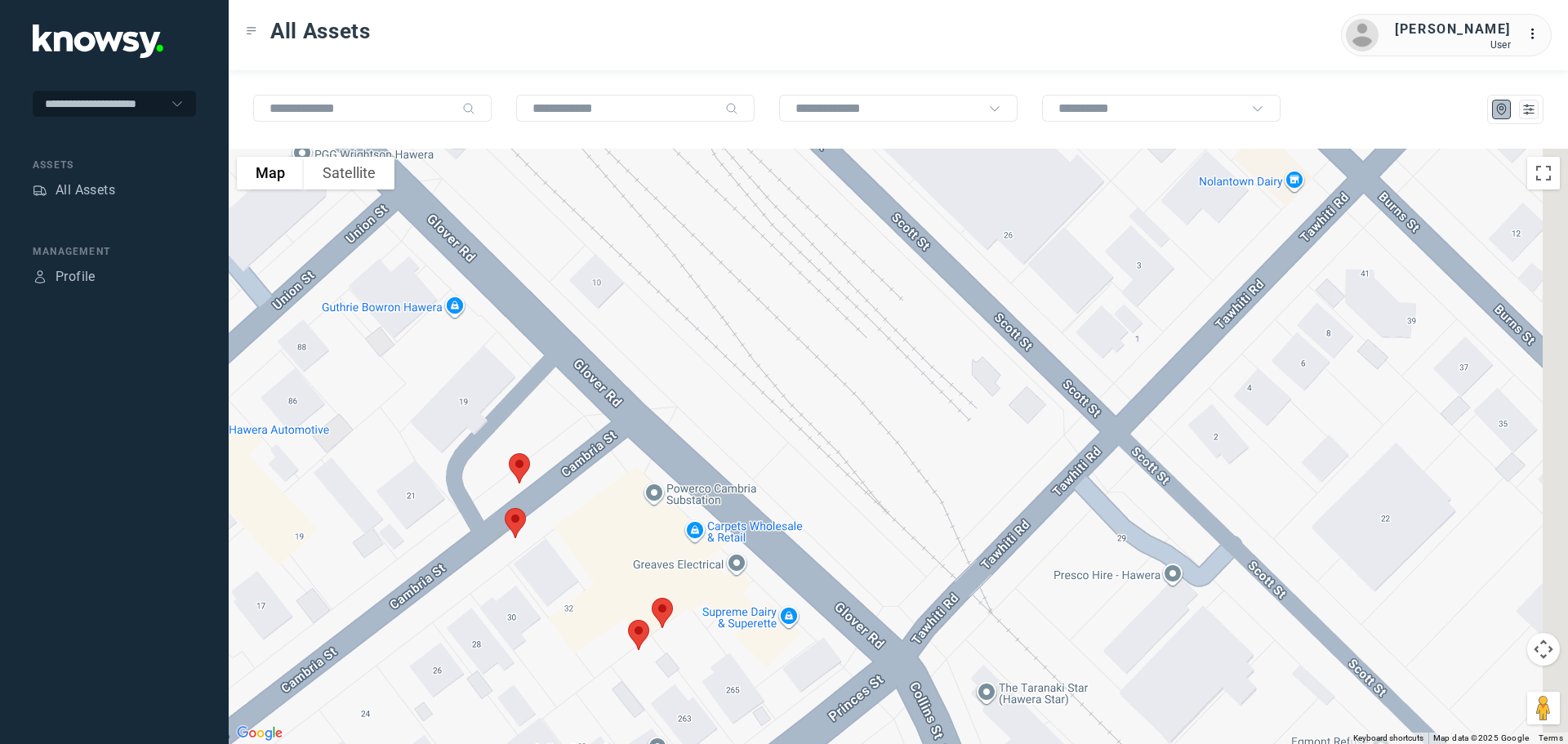
drag, startPoint x: 947, startPoint y: 339, endPoint x: 670, endPoint y: 492, distance: 316.4
click at [637, 529] on div at bounding box center [898, 446] width 1339 height 596
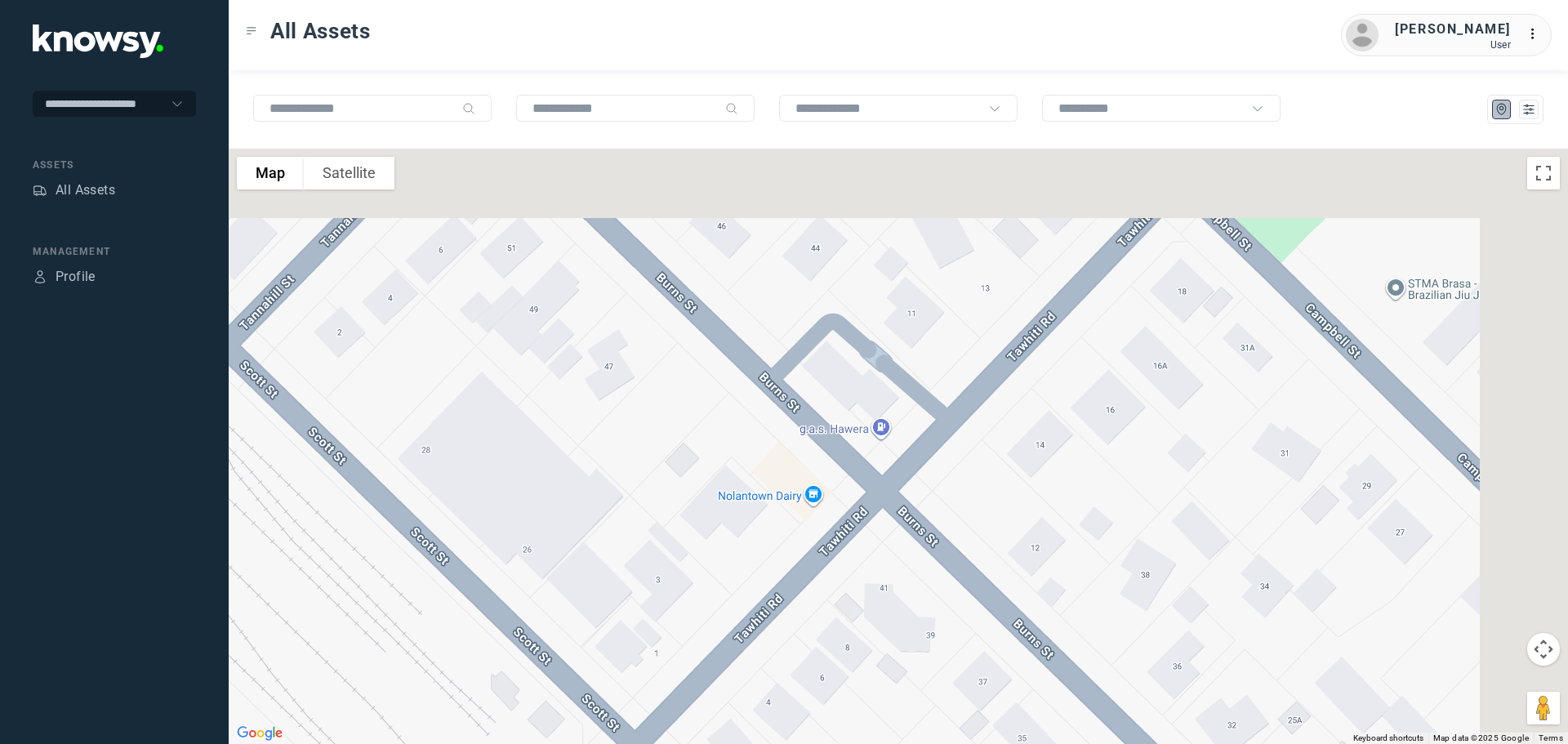
drag, startPoint x: 834, startPoint y: 382, endPoint x: 631, endPoint y: 579, distance: 282.9
click at [632, 584] on div at bounding box center [898, 446] width 1339 height 596
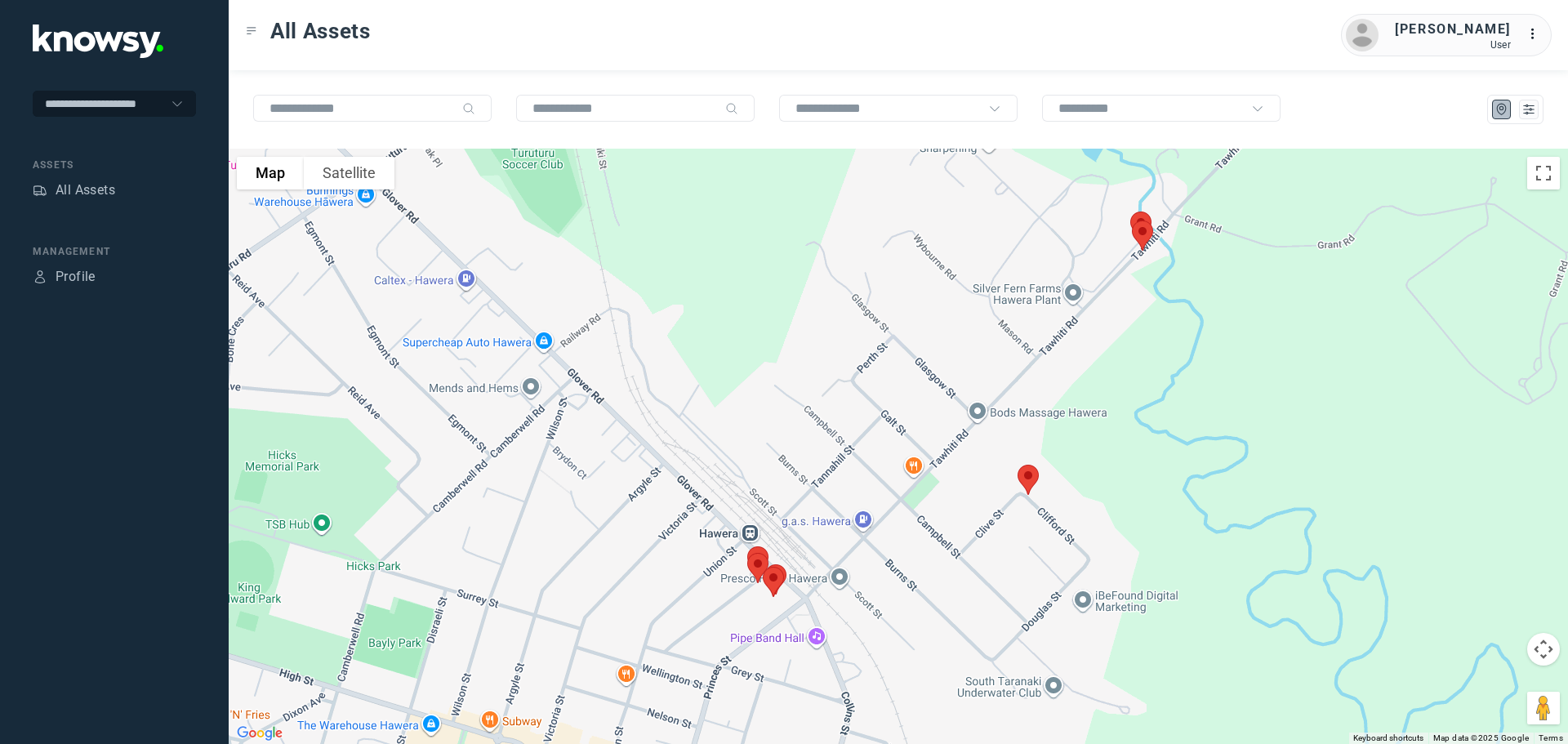
drag, startPoint x: 834, startPoint y: 327, endPoint x: 760, endPoint y: 567, distance: 251.1
click at [761, 566] on div at bounding box center [898, 446] width 1339 height 596
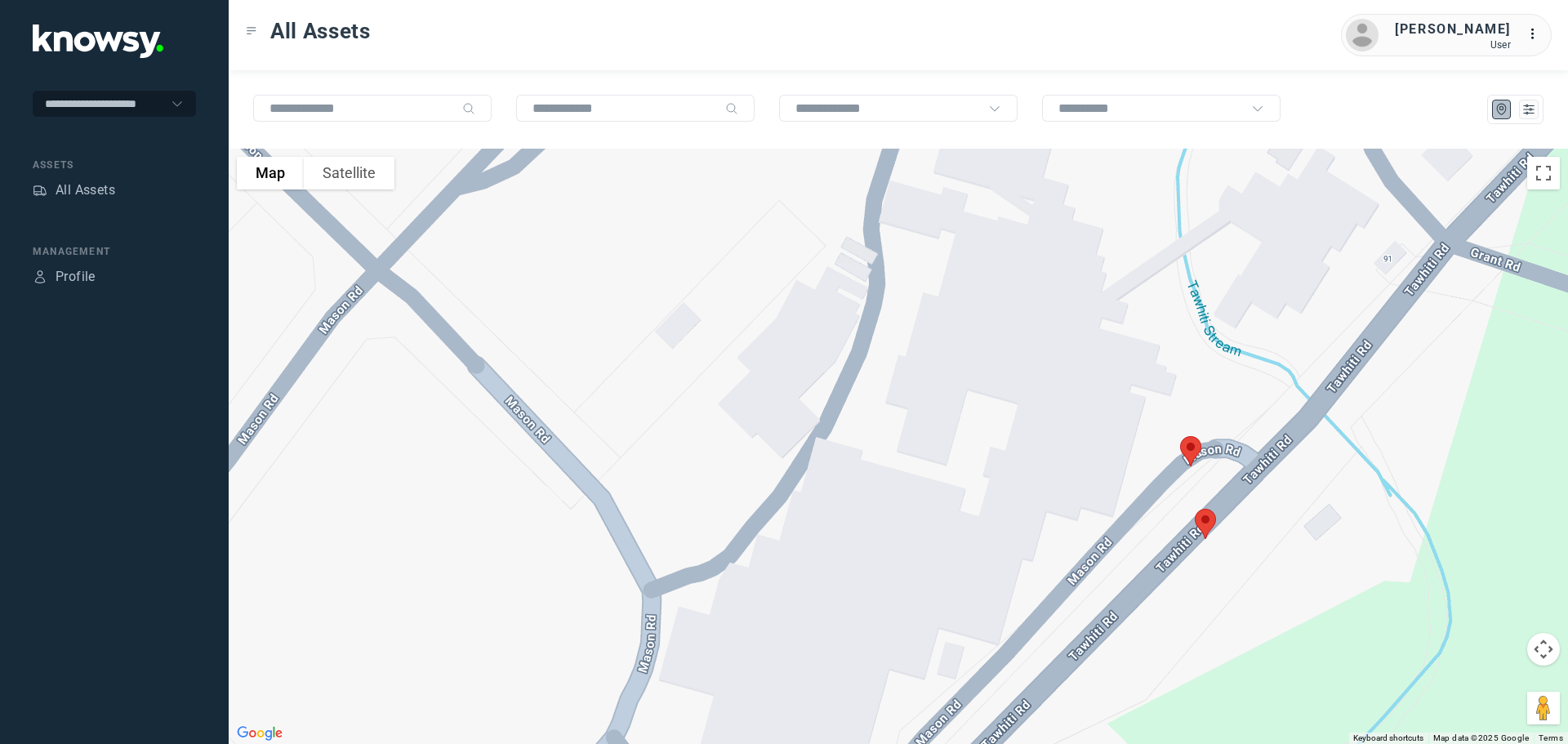
click at [1208, 524] on img at bounding box center [1205, 524] width 35 height 44
click at [1265, 416] on button "Close" at bounding box center [1259, 432] width 39 height 39
click at [1188, 451] on img at bounding box center [1190, 451] width 35 height 44
click at [1252, 346] on button "Close" at bounding box center [1242, 360] width 39 height 39
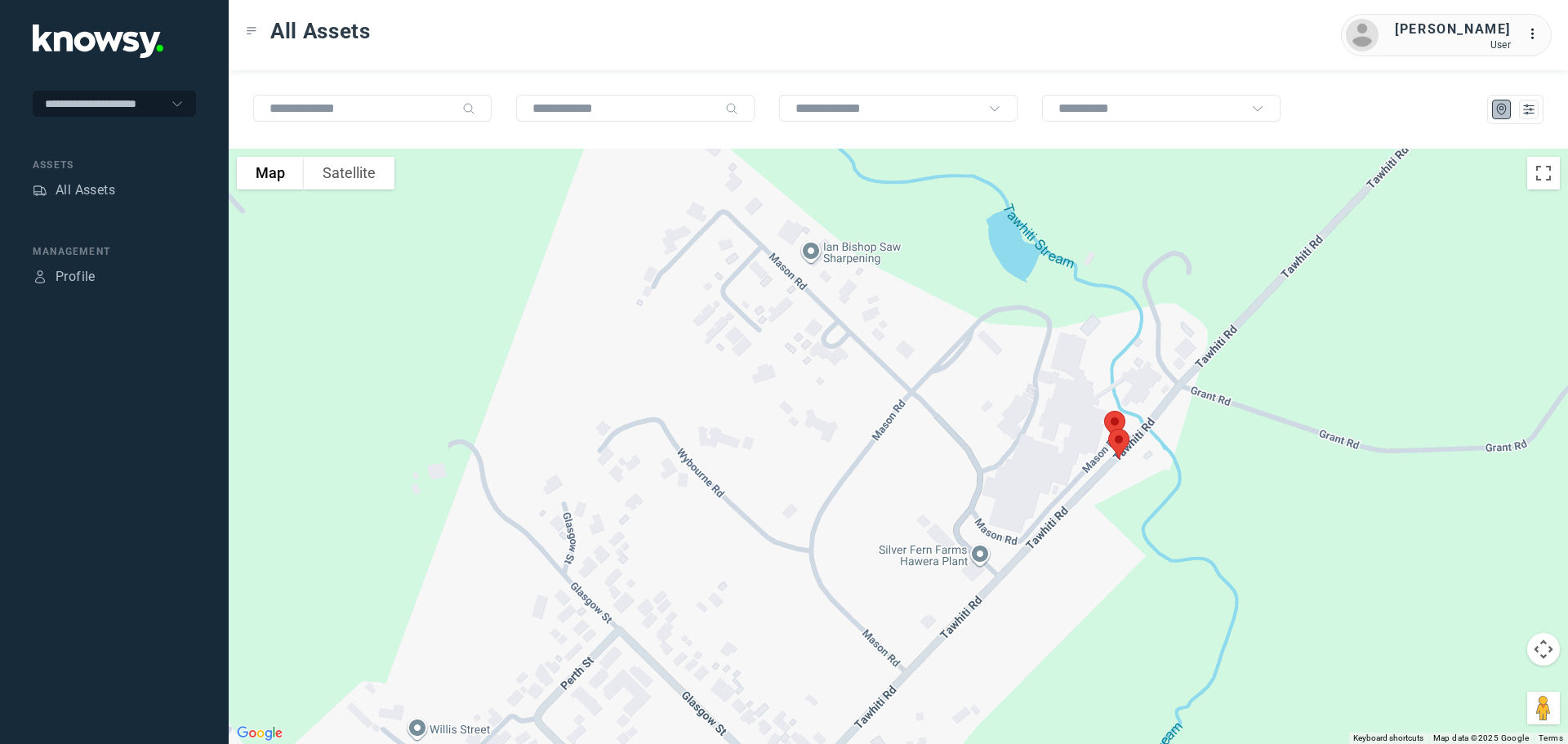
drag, startPoint x: 1035, startPoint y: 574, endPoint x: 1026, endPoint y: 479, distance: 95.4
click at [1028, 480] on div at bounding box center [898, 446] width 1339 height 596
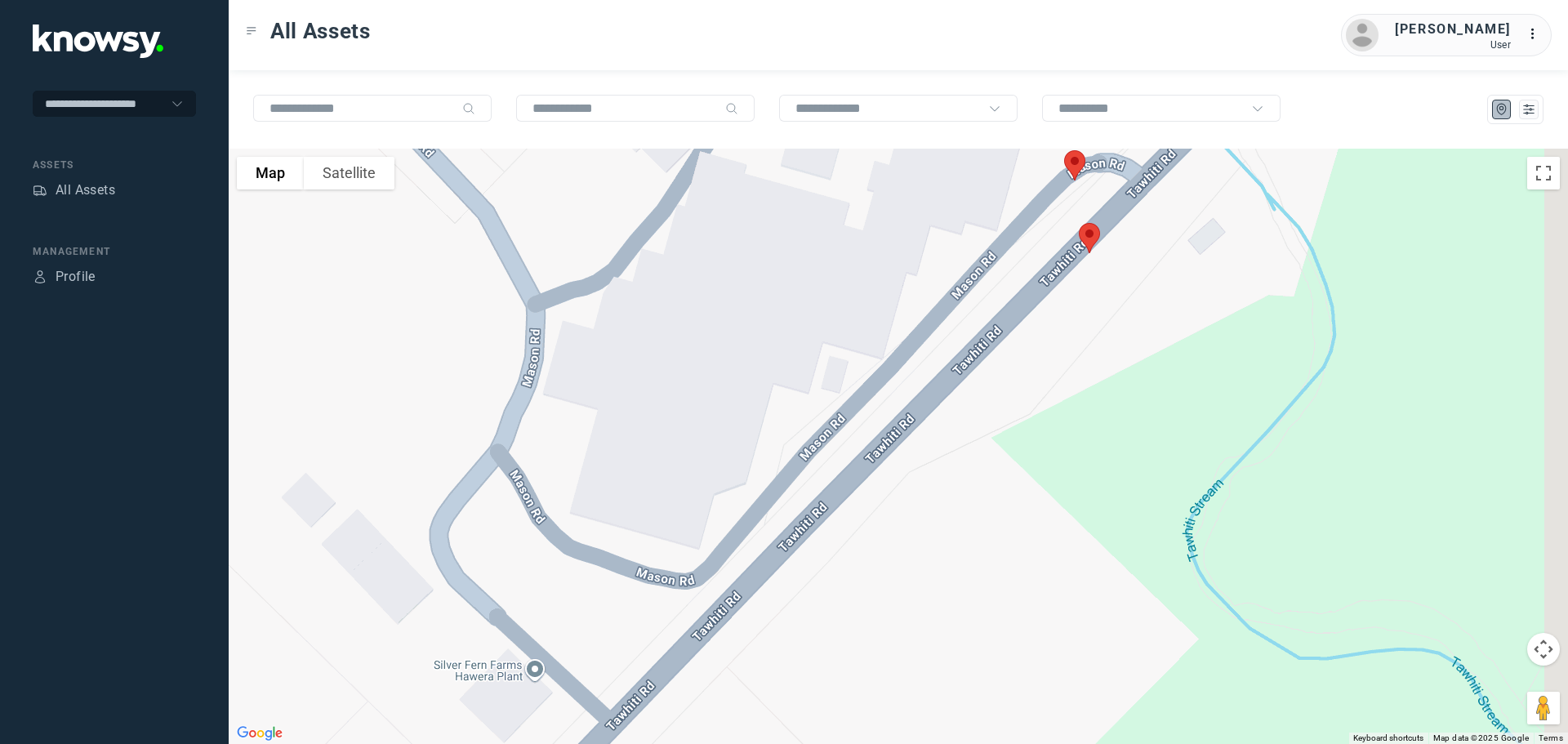
drag, startPoint x: 1076, startPoint y: 382, endPoint x: 1011, endPoint y: 533, distance: 164.4
click at [1011, 533] on div at bounding box center [898, 446] width 1339 height 596
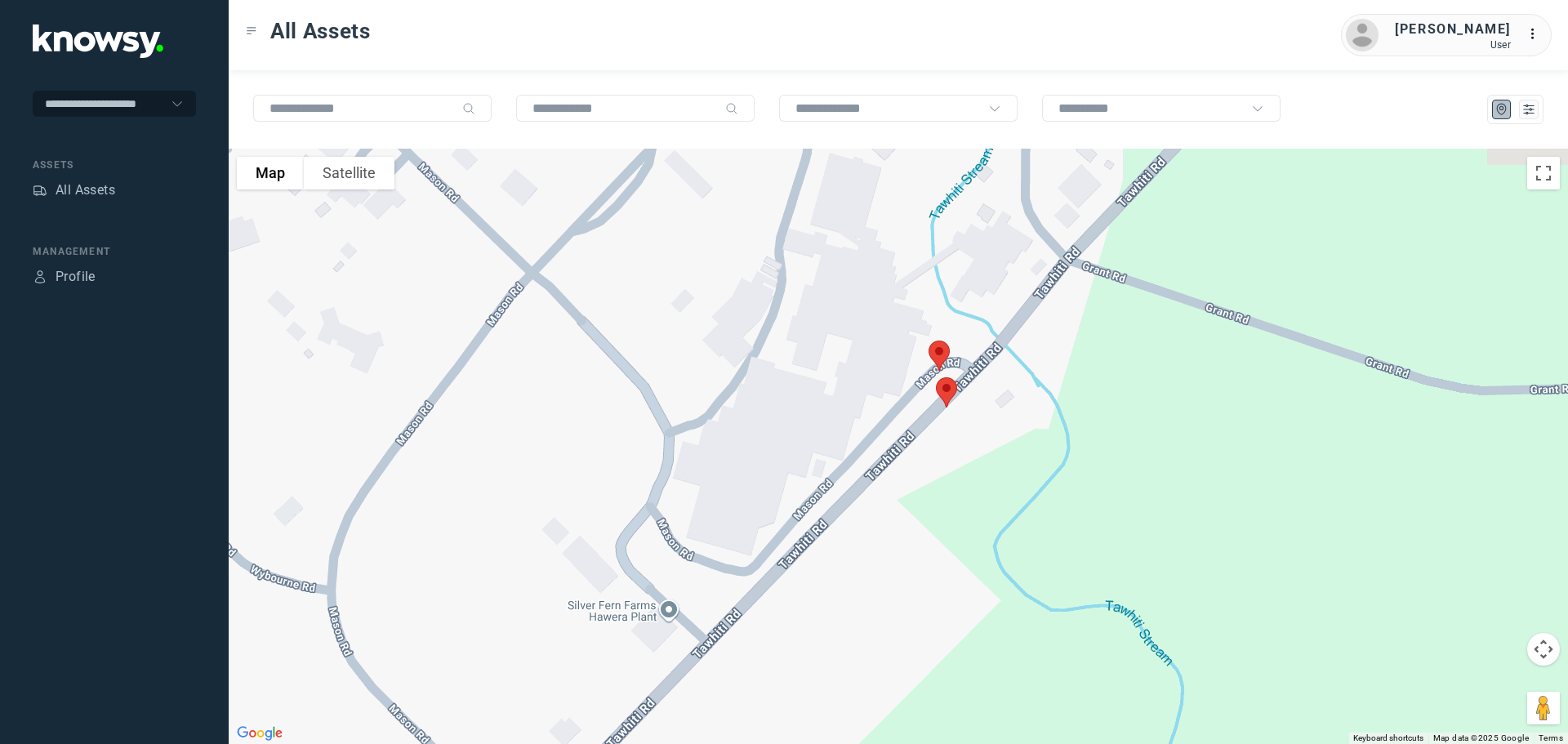
drag, startPoint x: 944, startPoint y: 320, endPoint x: 876, endPoint y: 411, distance: 113.6
click at [879, 410] on div at bounding box center [898, 446] width 1339 height 596
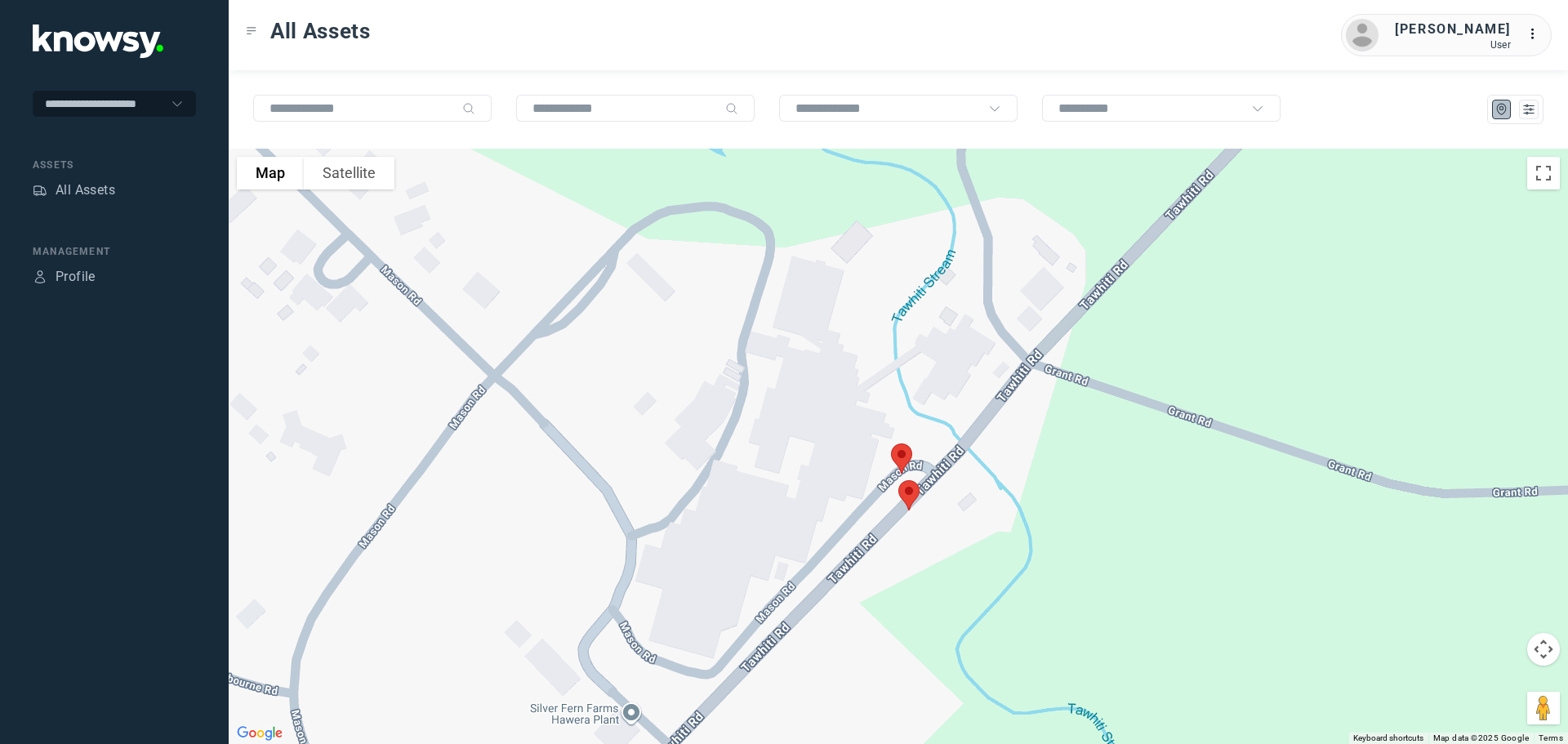
drag, startPoint x: 833, startPoint y: 363, endPoint x: 770, endPoint y: 501, distance: 151.7
click at [771, 501] on div at bounding box center [898, 446] width 1339 height 596
